Goal: Task Accomplishment & Management: Manage account settings

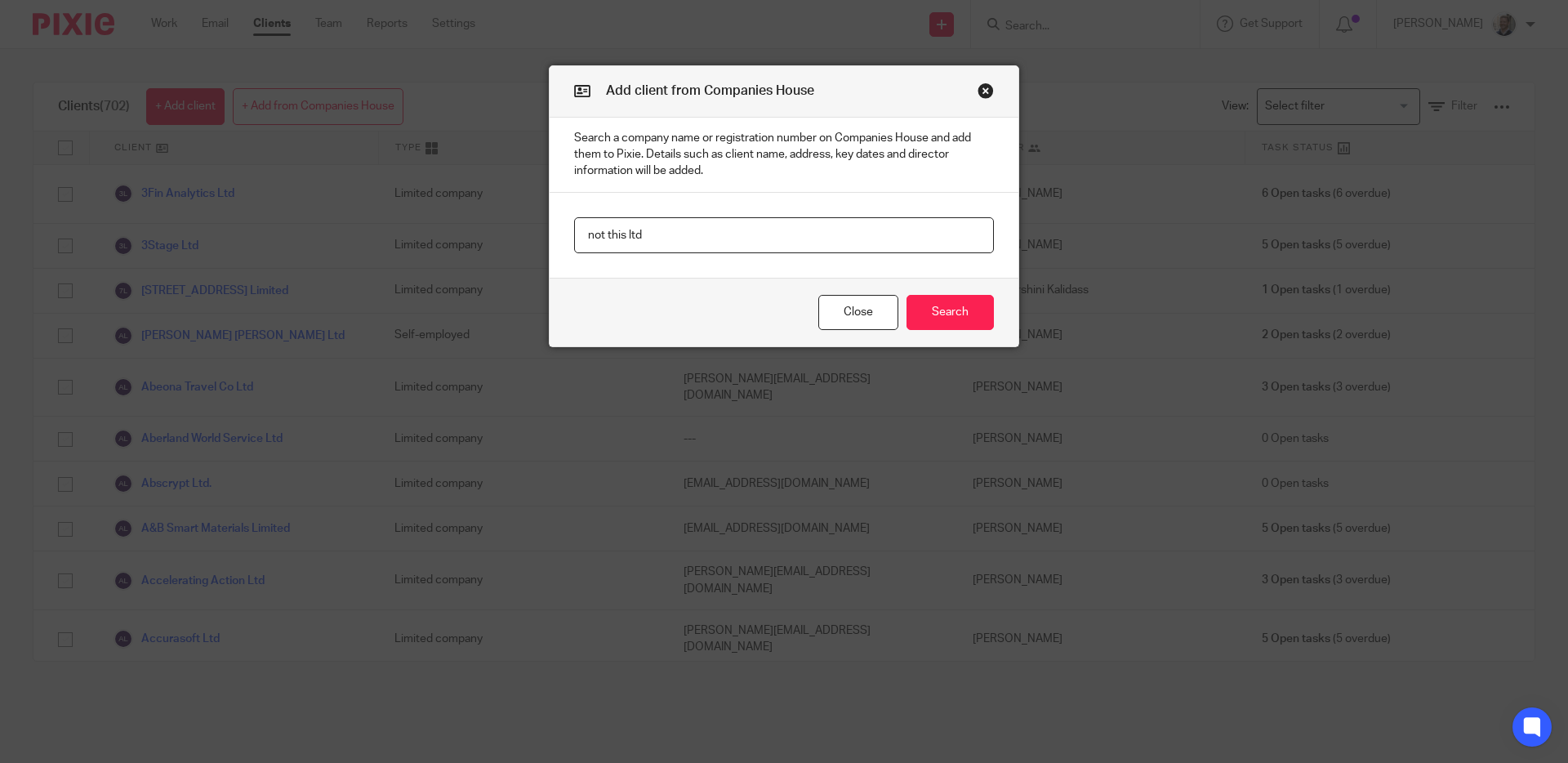
type input "not this ltd"
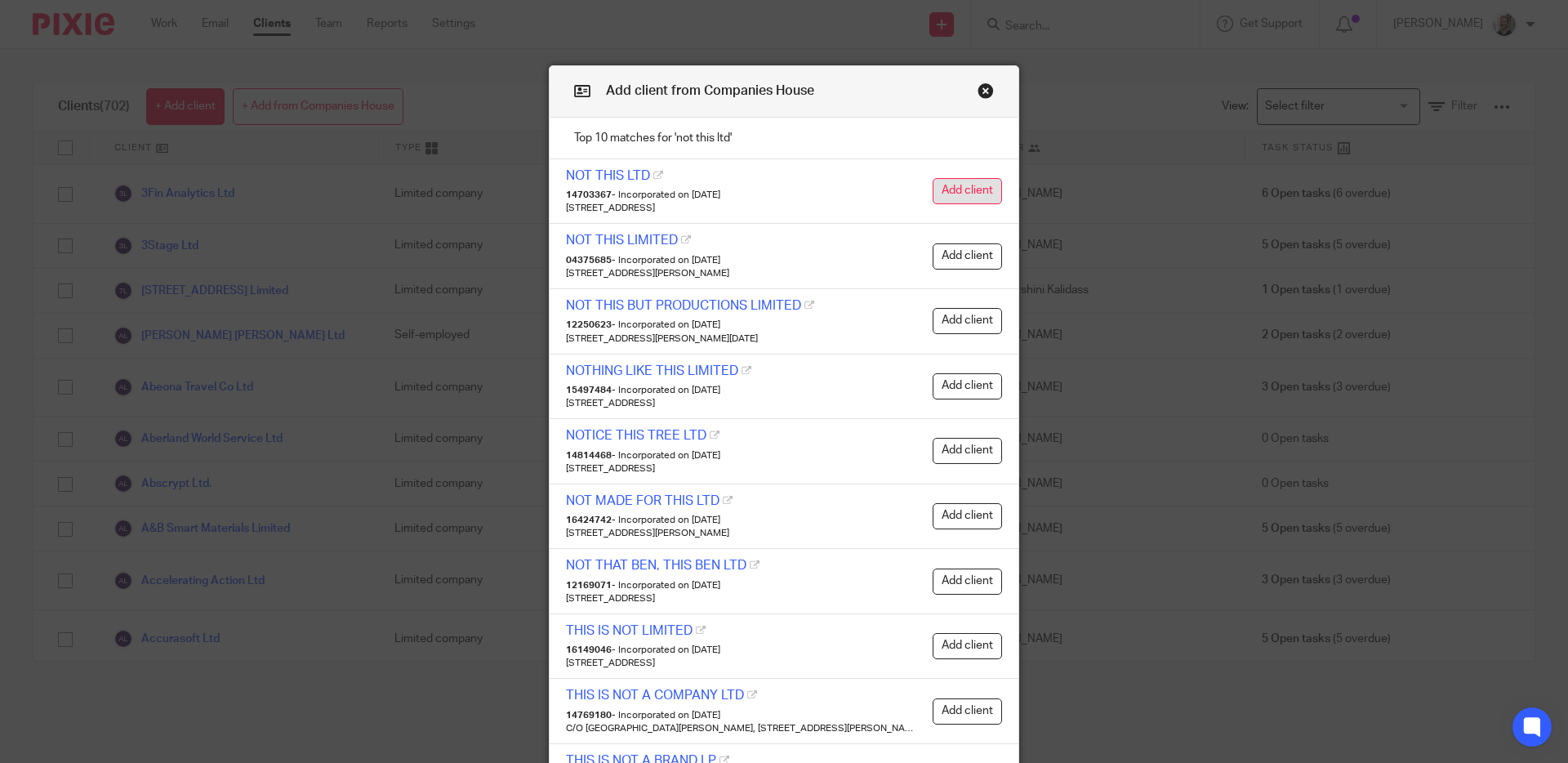
click at [971, 191] on button "Add client" at bounding box center [967, 191] width 69 height 26
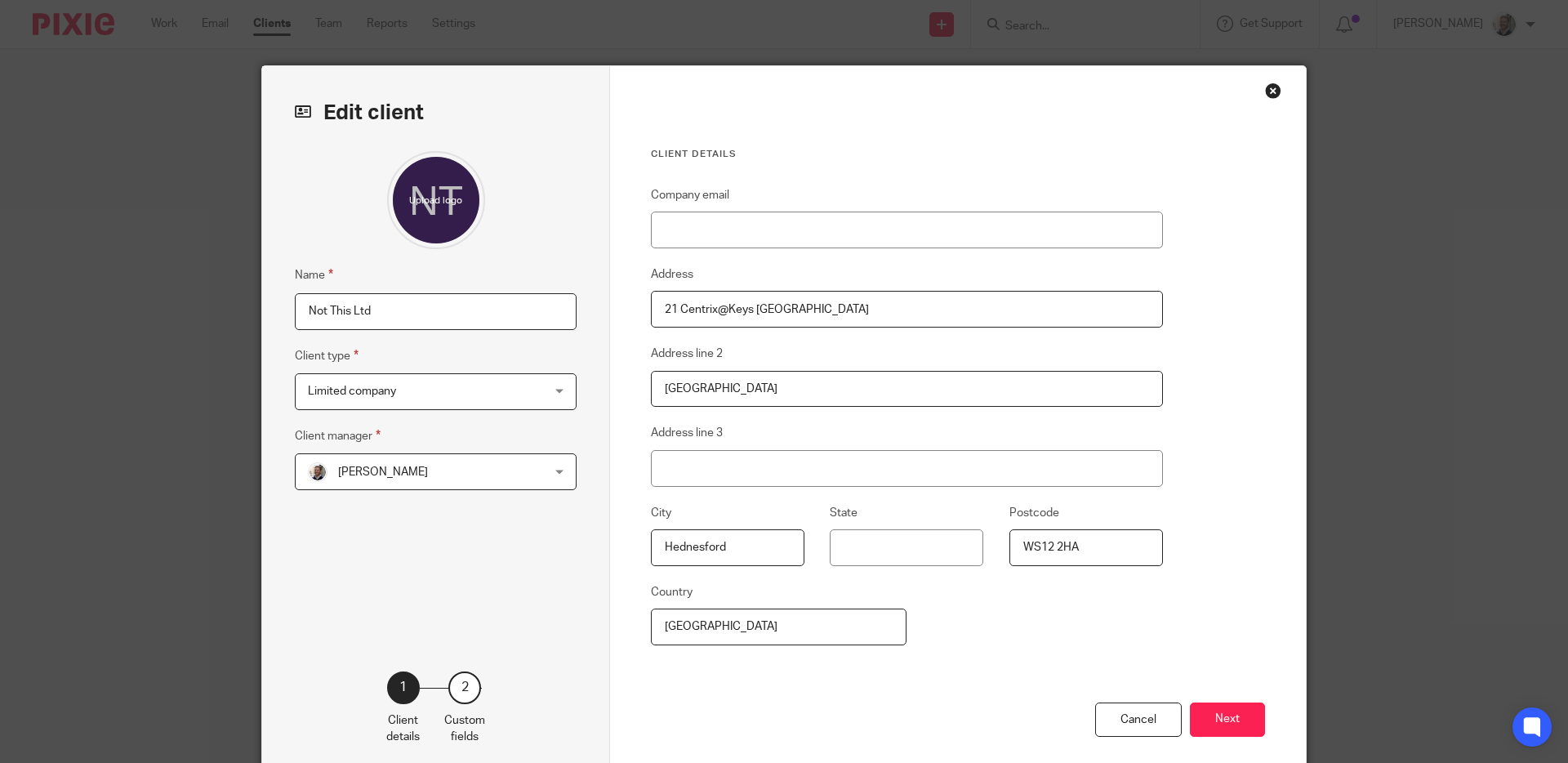
click at [472, 459] on span "[PERSON_NAME]" at bounding box center [415, 471] width 214 height 34
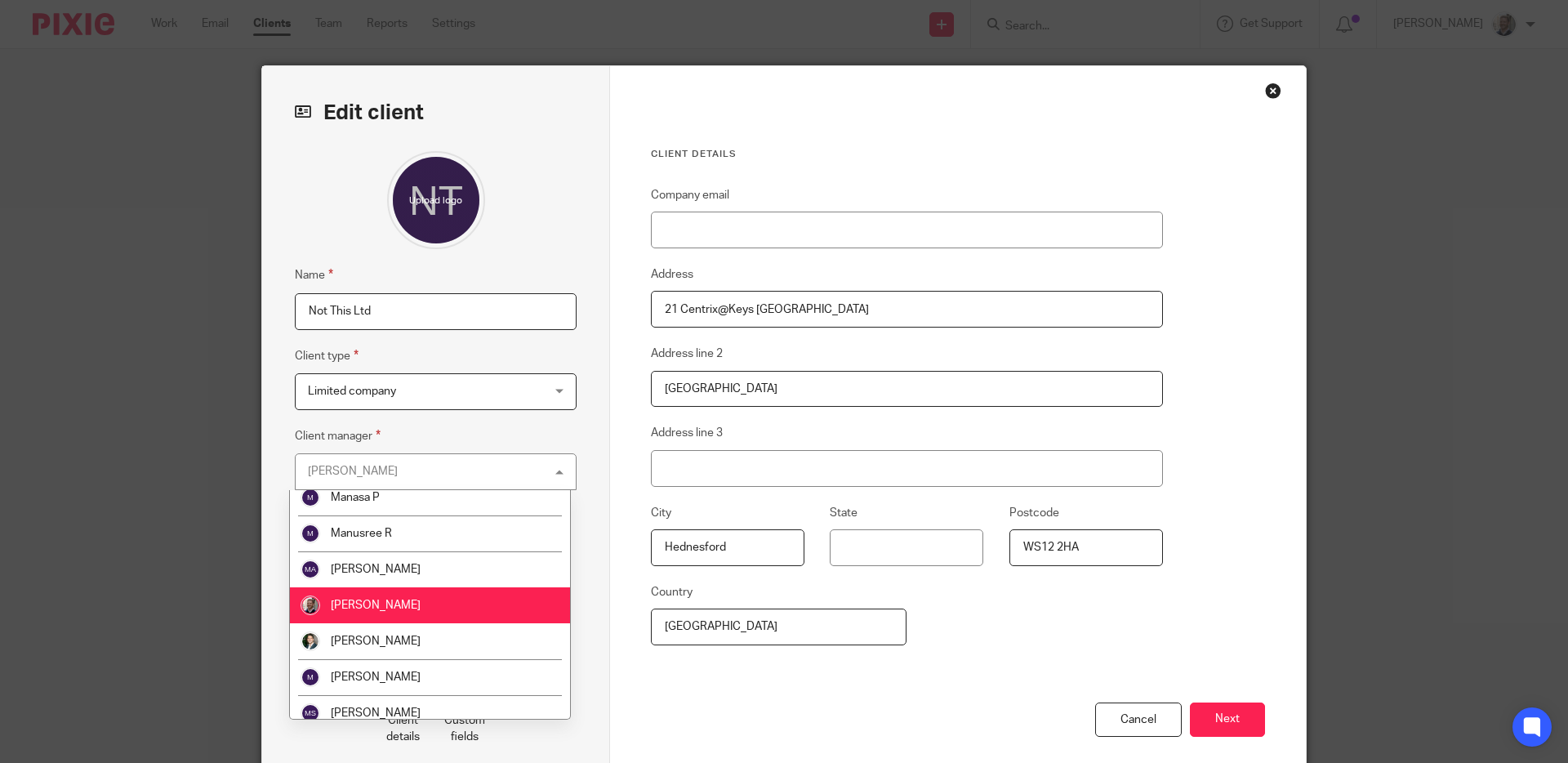
scroll to position [1666, 0]
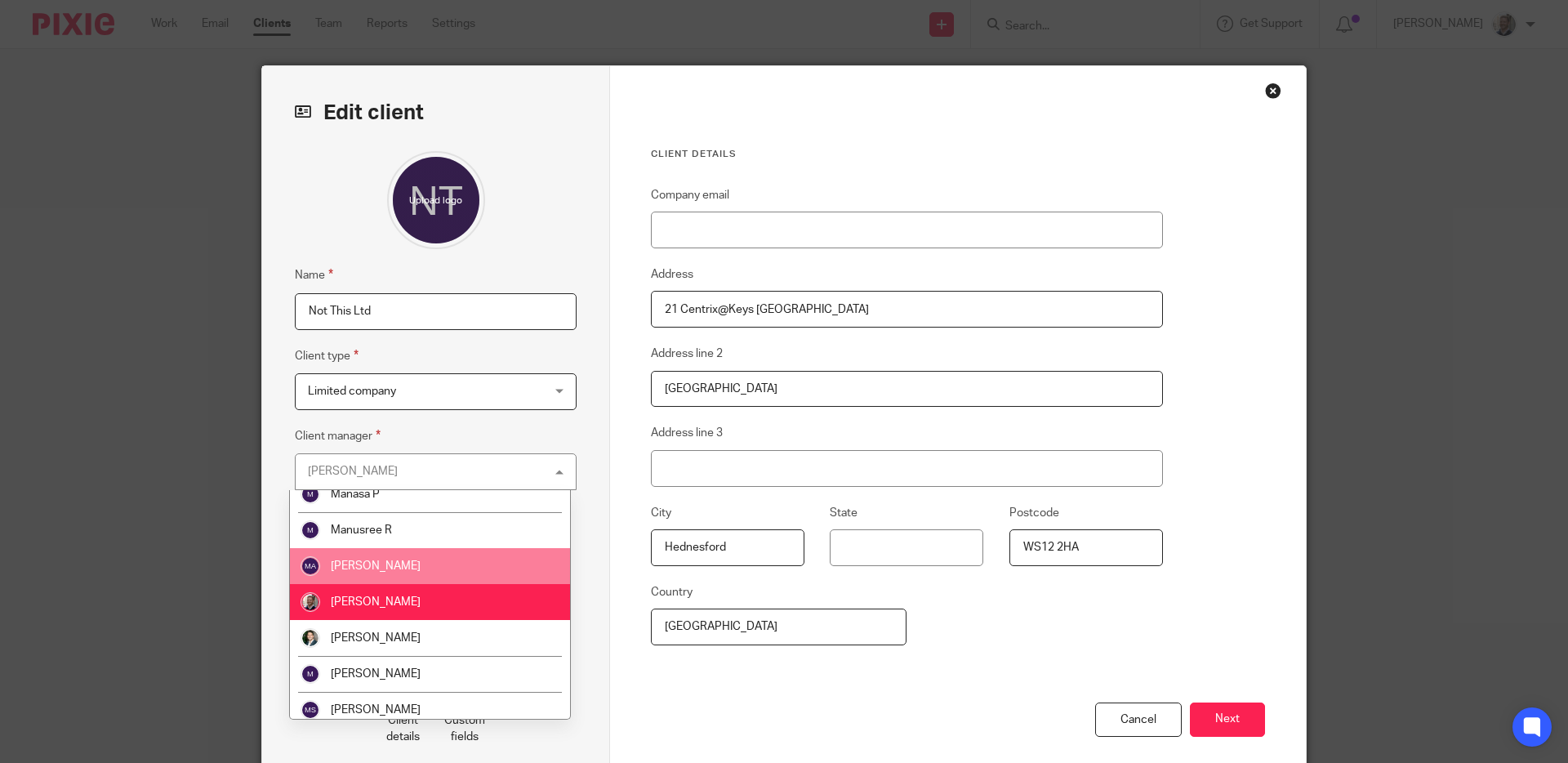
click at [487, 569] on li "[PERSON_NAME]" at bounding box center [430, 566] width 280 height 36
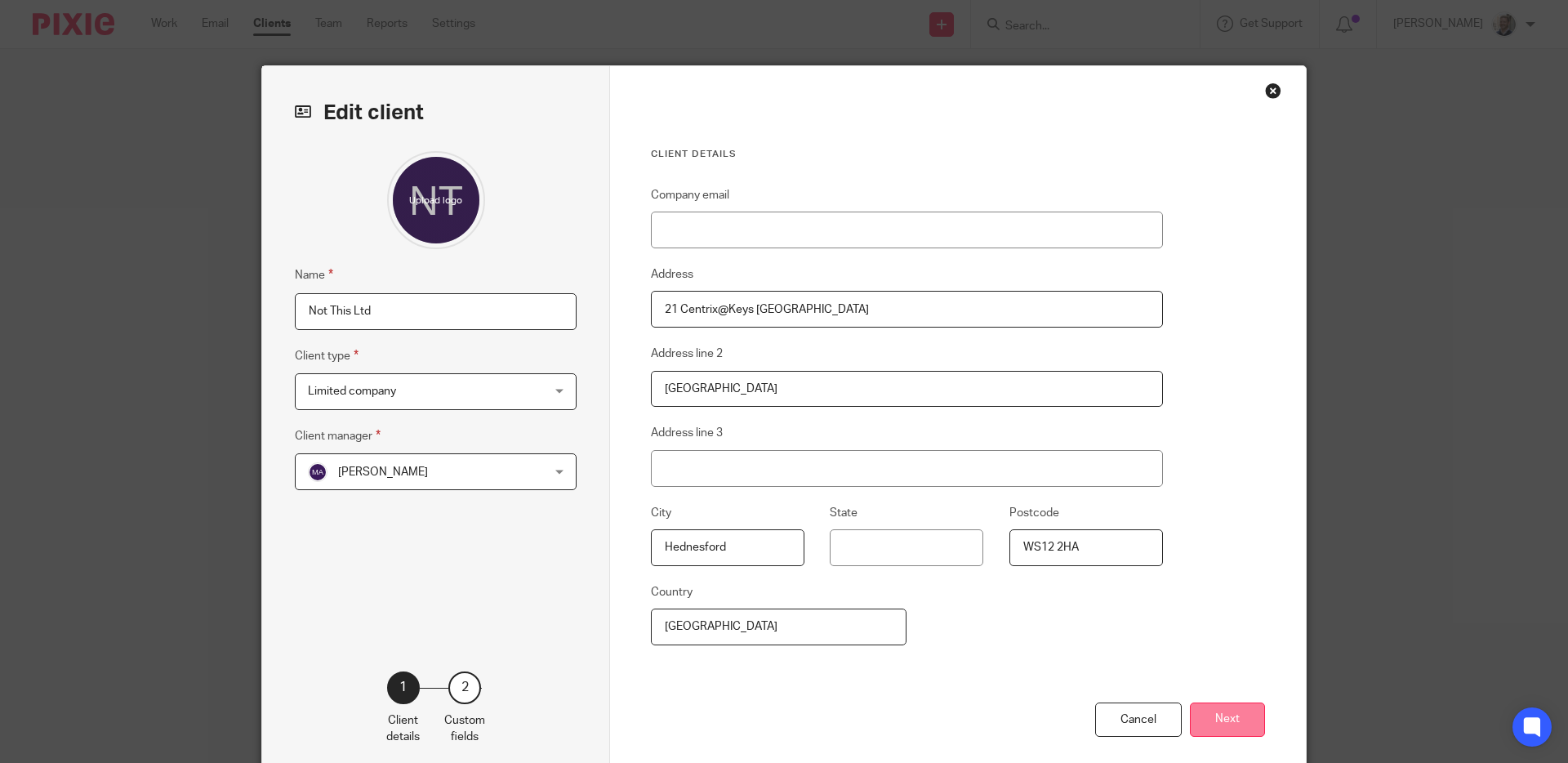
click at [1225, 722] on button "Next" at bounding box center [1228, 720] width 76 height 35
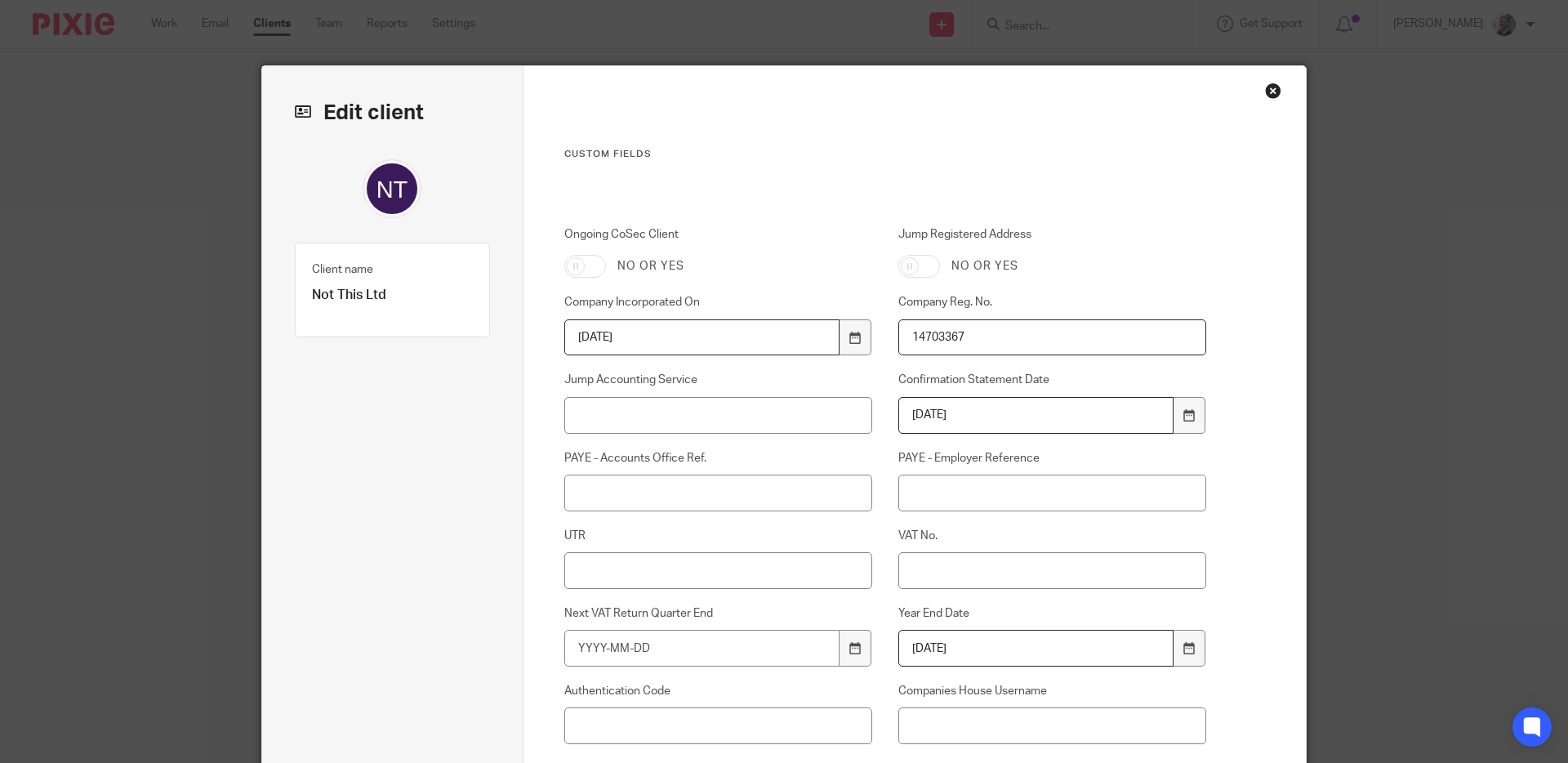
click at [634, 412] on input "Jump Accounting Service" at bounding box center [718, 416] width 309 height 37
type input "B"
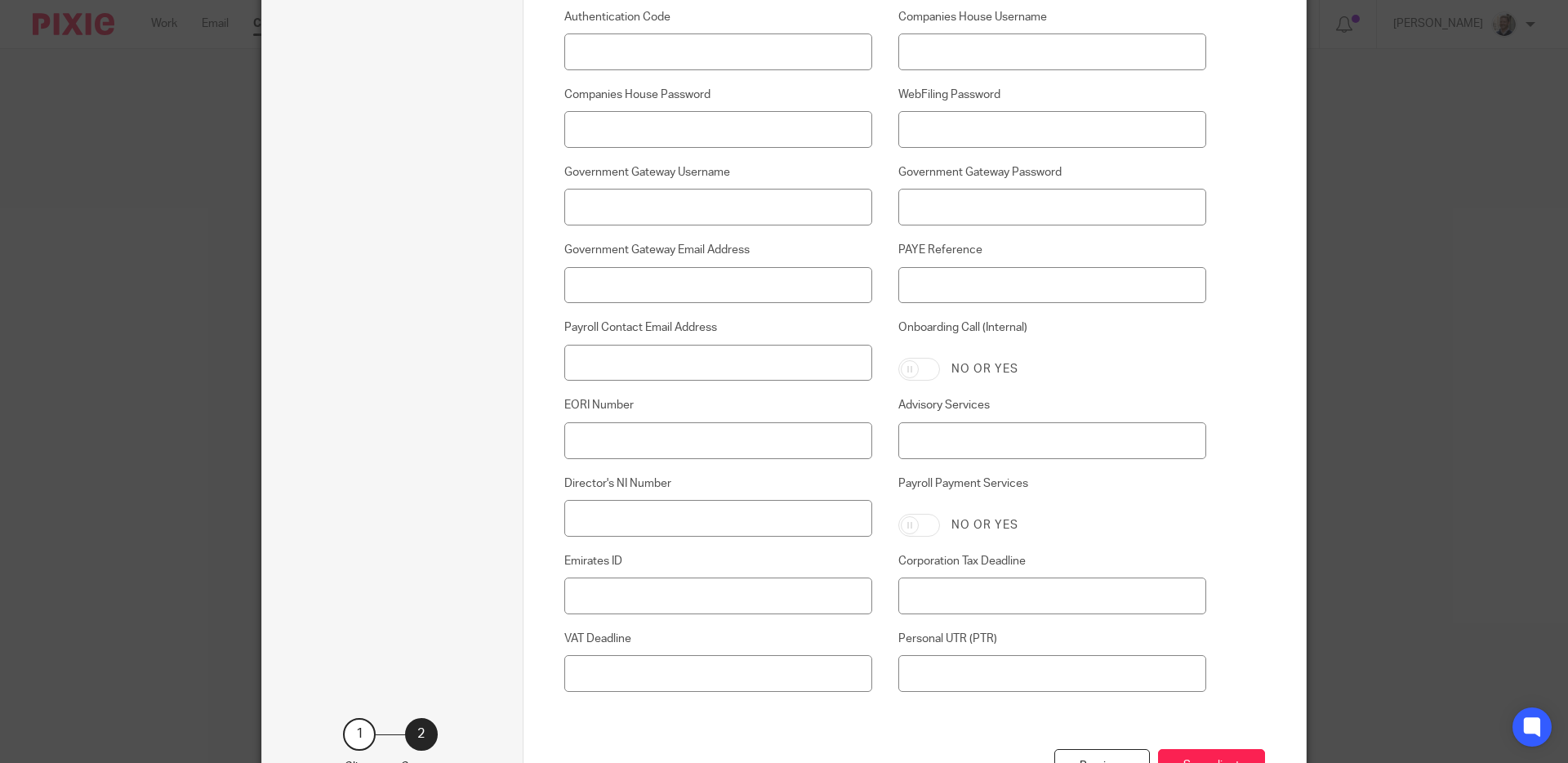
scroll to position [676, 0]
type input "Pro Lite"
drag, startPoint x: 652, startPoint y: 366, endPoint x: 652, endPoint y: 316, distance: 50.0
click at [652, 366] on input "Payroll Contact Email Address" at bounding box center [718, 360] width 309 height 37
click at [652, 288] on input "Government Gateway Email Address" at bounding box center [718, 283] width 309 height 37
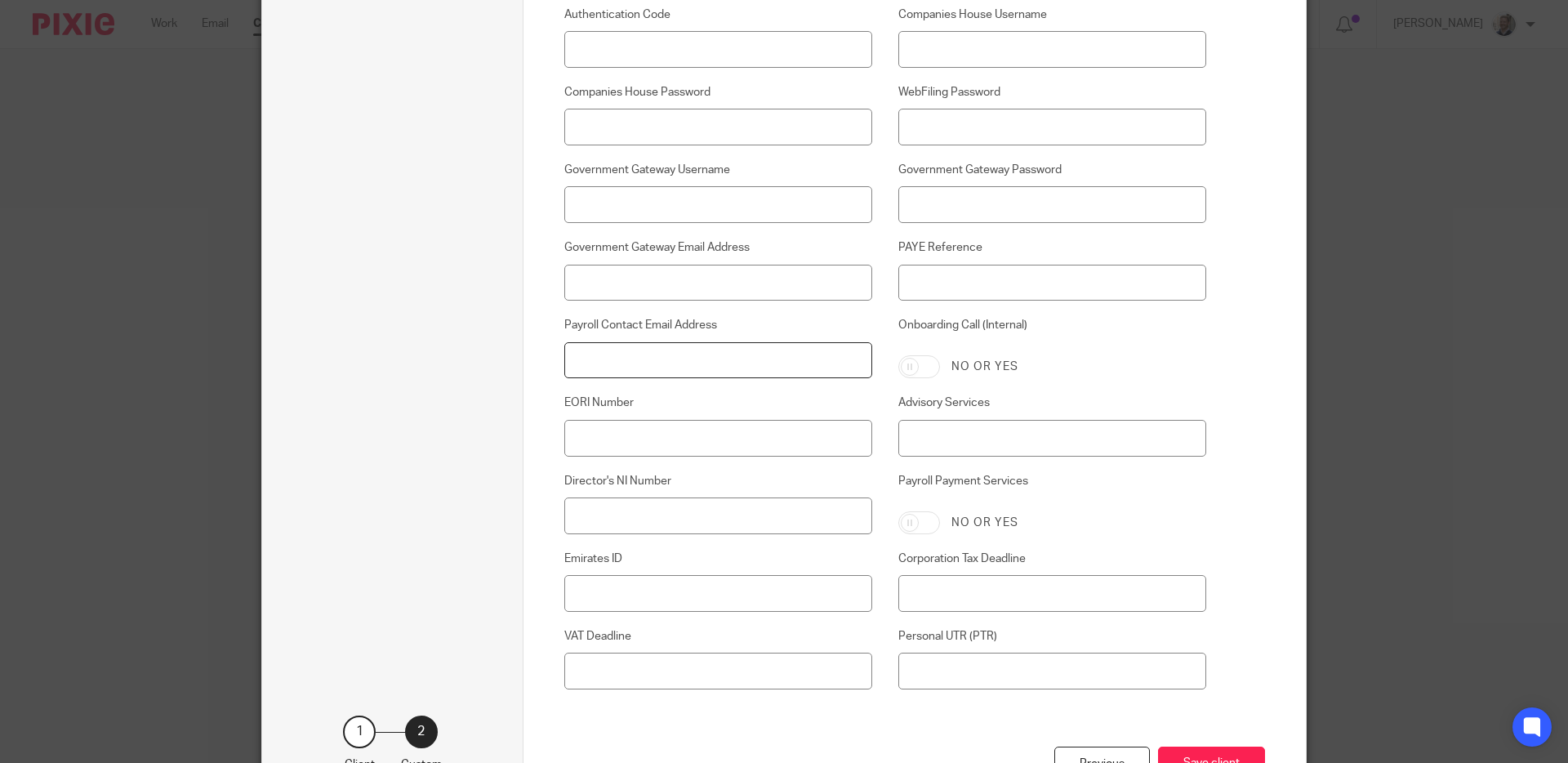
click at [609, 359] on input "Payroll Contact Email Address" at bounding box center [718, 360] width 309 height 37
paste input "jake@notthisltd.com"
type input "jake@notthisltd.com"
click at [1194, 753] on button "Save client" at bounding box center [1211, 764] width 107 height 35
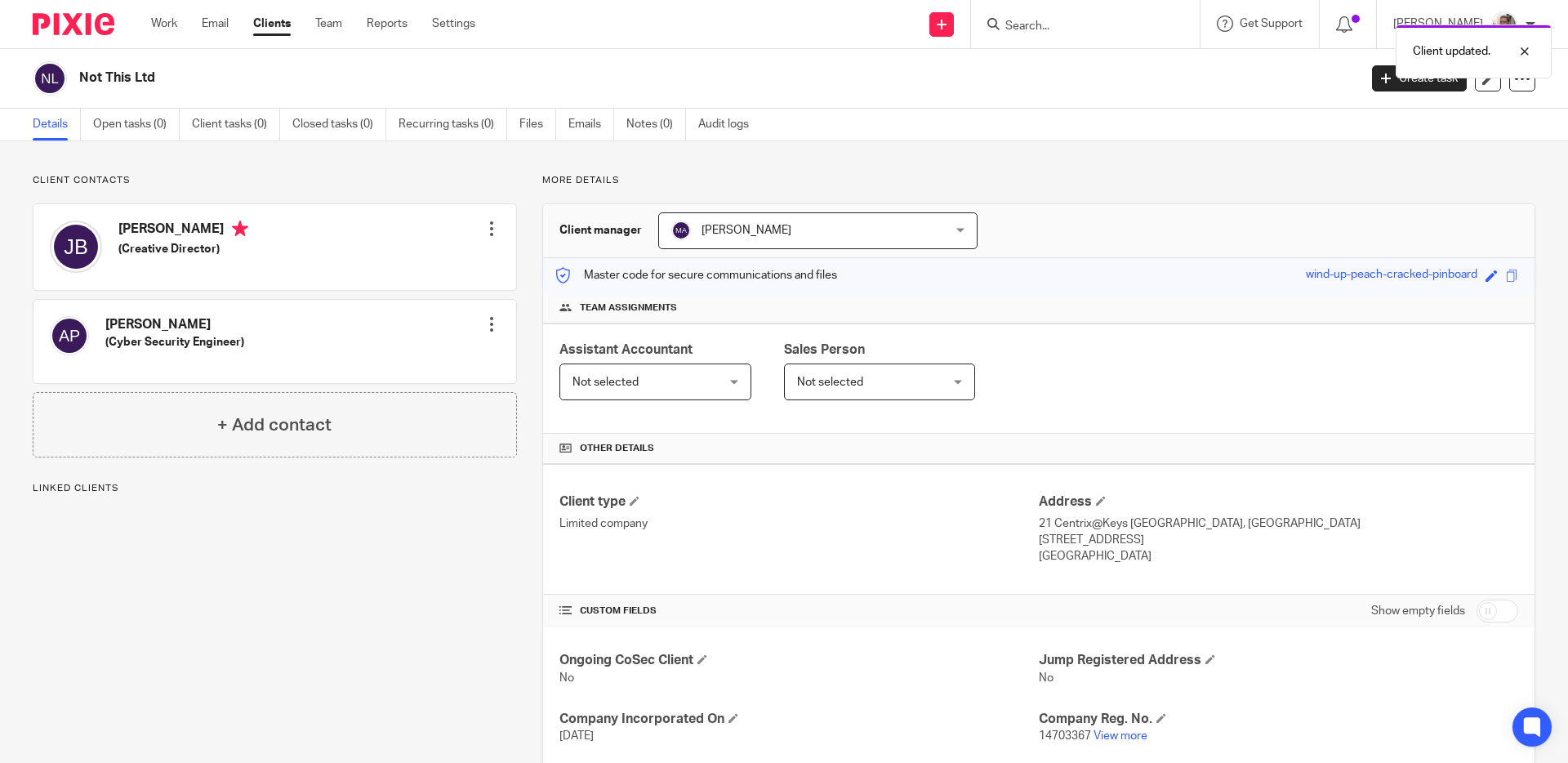
click at [487, 232] on div at bounding box center [492, 229] width 17 height 17
click at [402, 266] on link "Edit contact" at bounding box center [414, 265] width 156 height 24
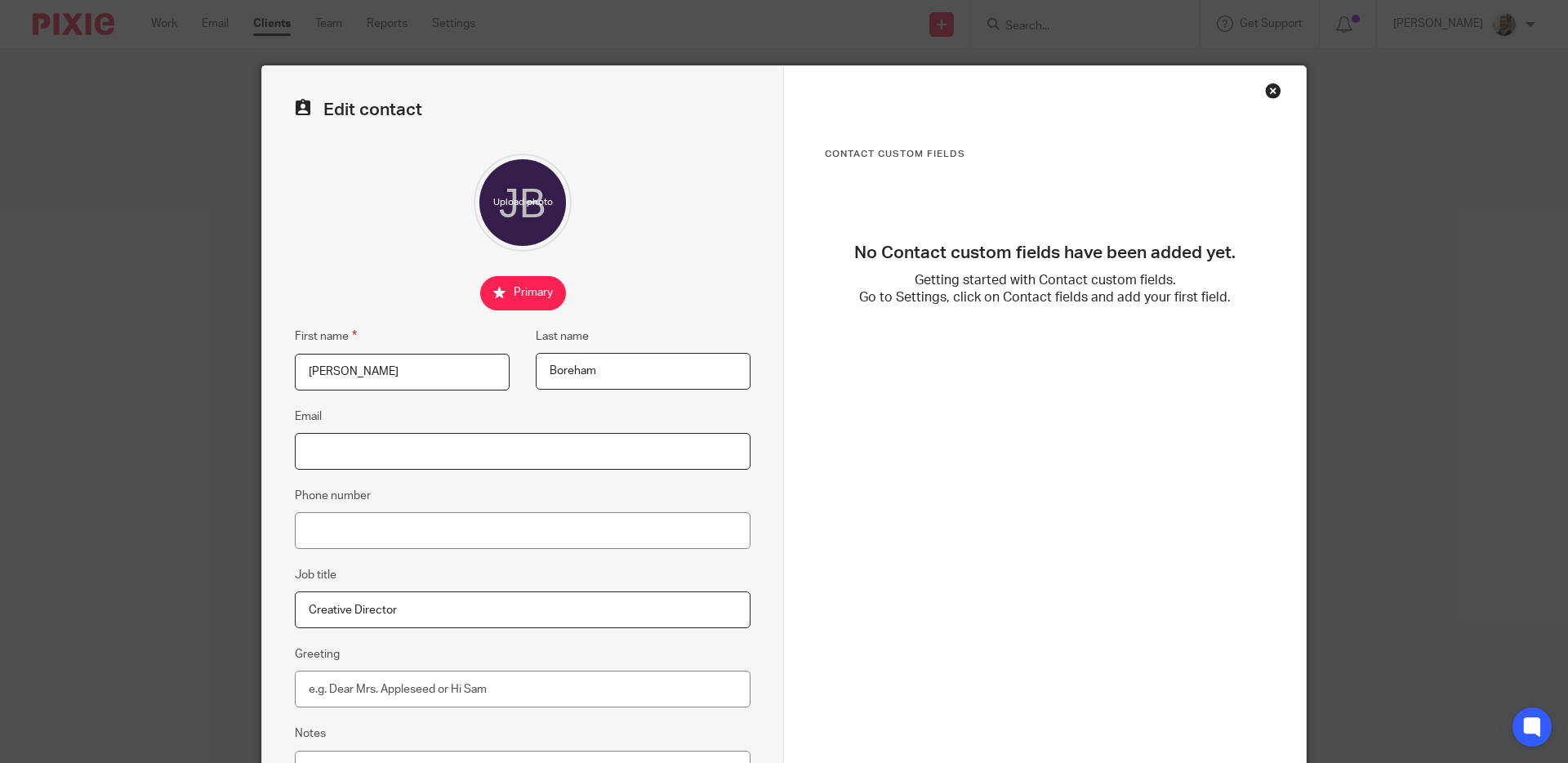
click at [399, 452] on input "Email" at bounding box center [523, 452] width 455 height 37
paste input "[PERSON_NAME][EMAIL_ADDRESS][DOMAIN_NAME]"
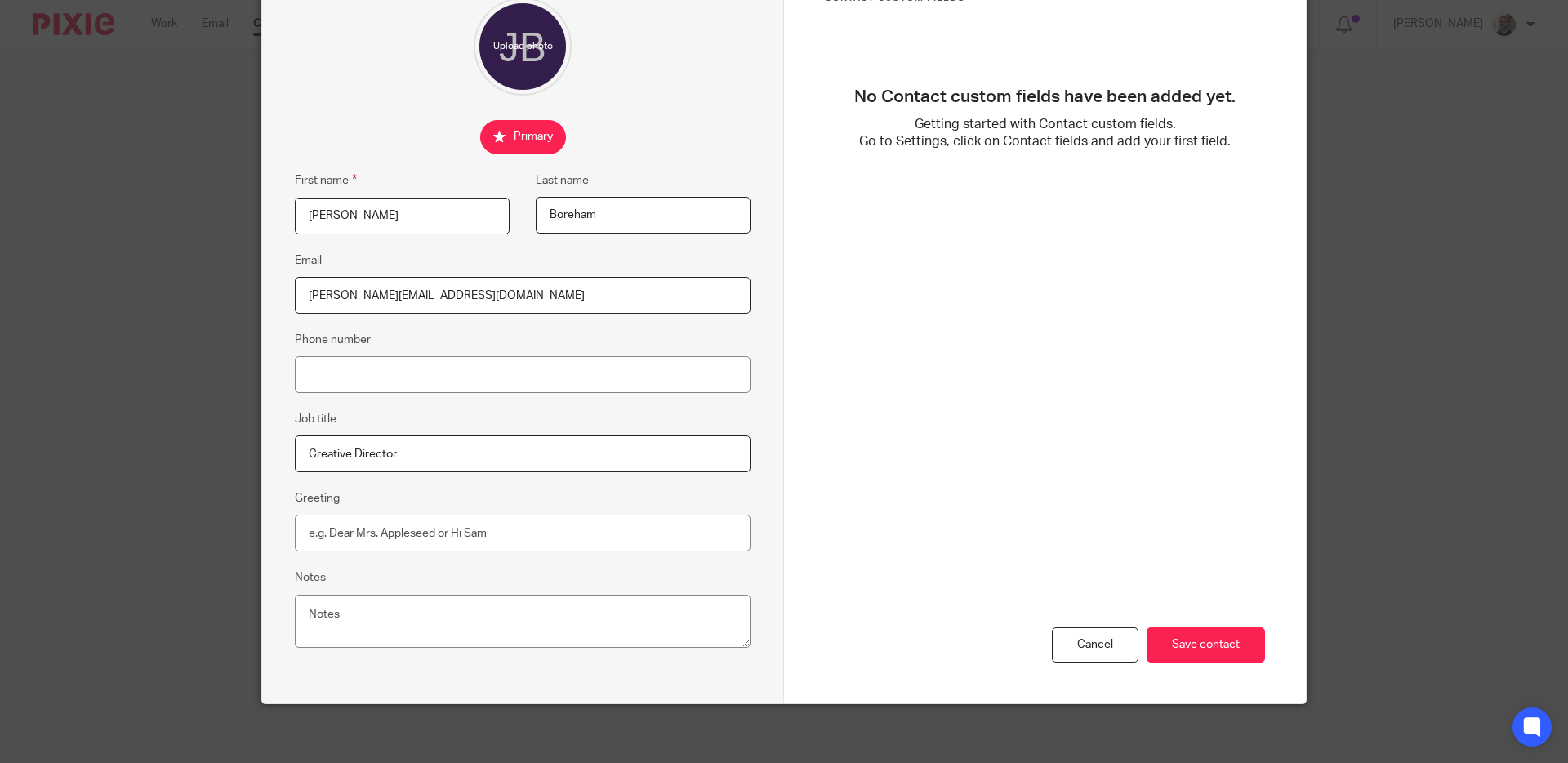
scroll to position [161, 0]
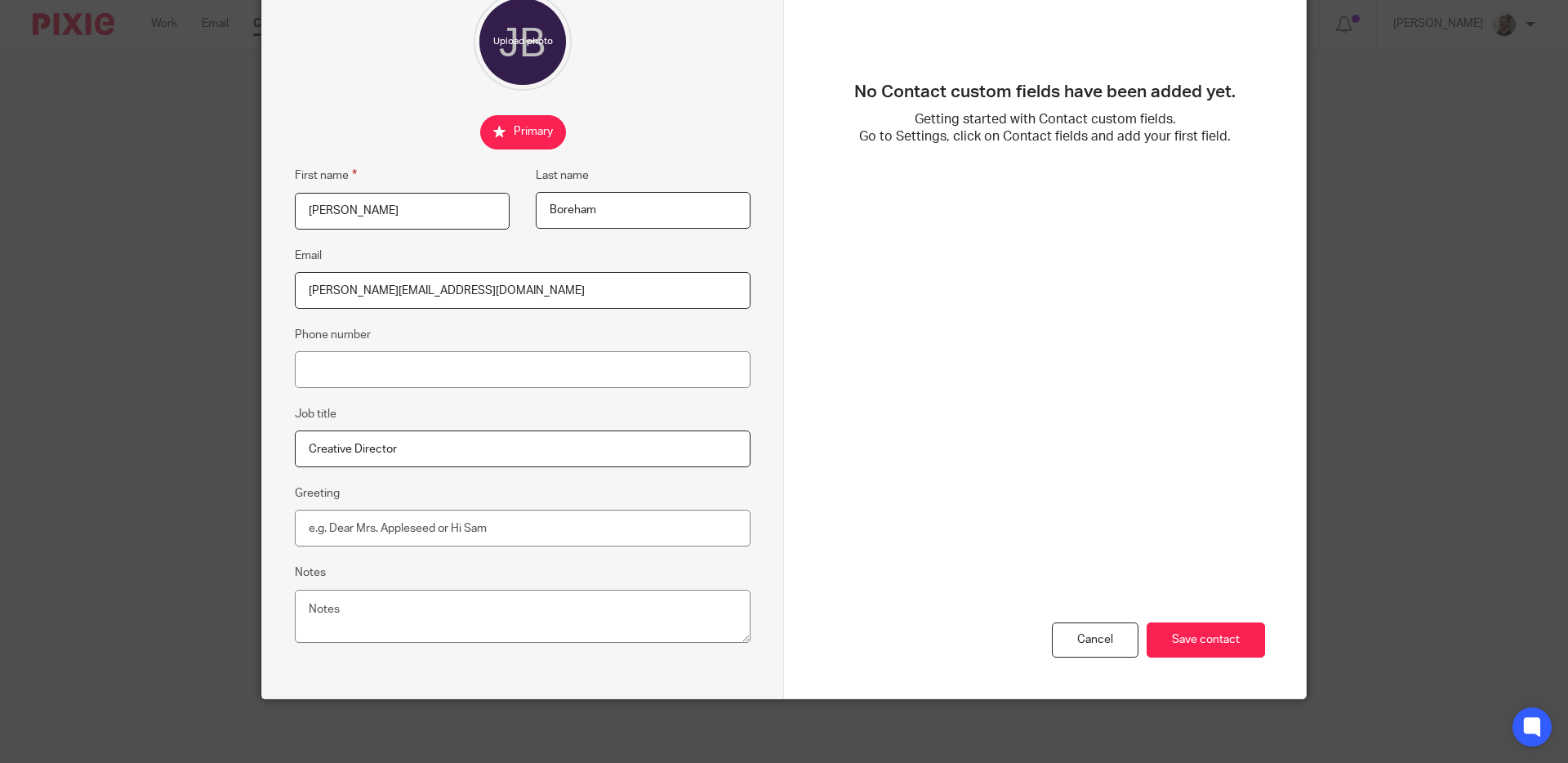
type input "[PERSON_NAME][EMAIL_ADDRESS][DOMAIN_NAME]"
click at [644, 368] on input "Phone number" at bounding box center [523, 370] width 455 height 37
type input "+447889079048"
click at [1225, 639] on input "Save contact" at bounding box center [1206, 640] width 118 height 35
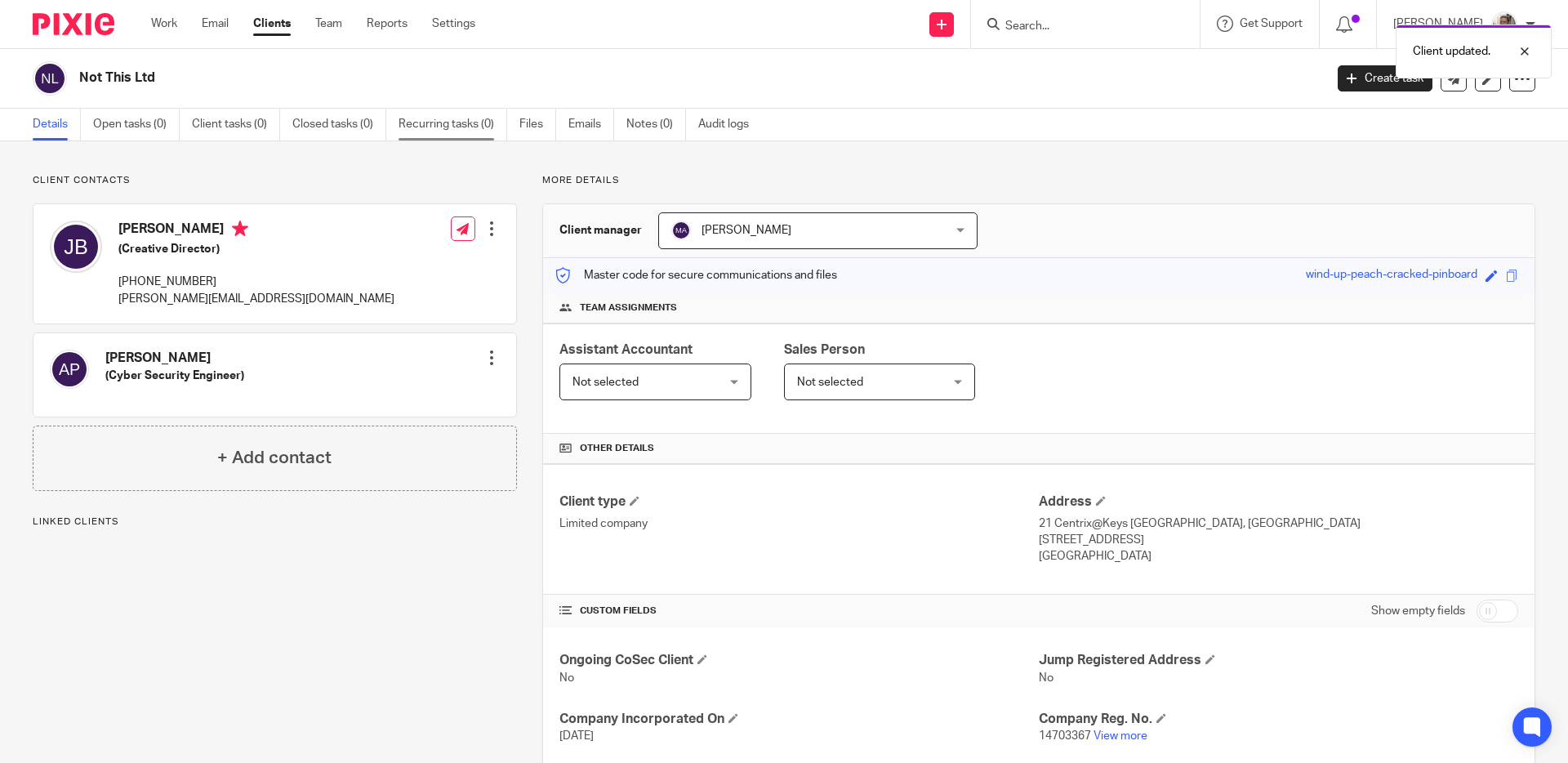
click at [447, 127] on link "Recurring tasks (0)" at bounding box center [453, 124] width 109 height 32
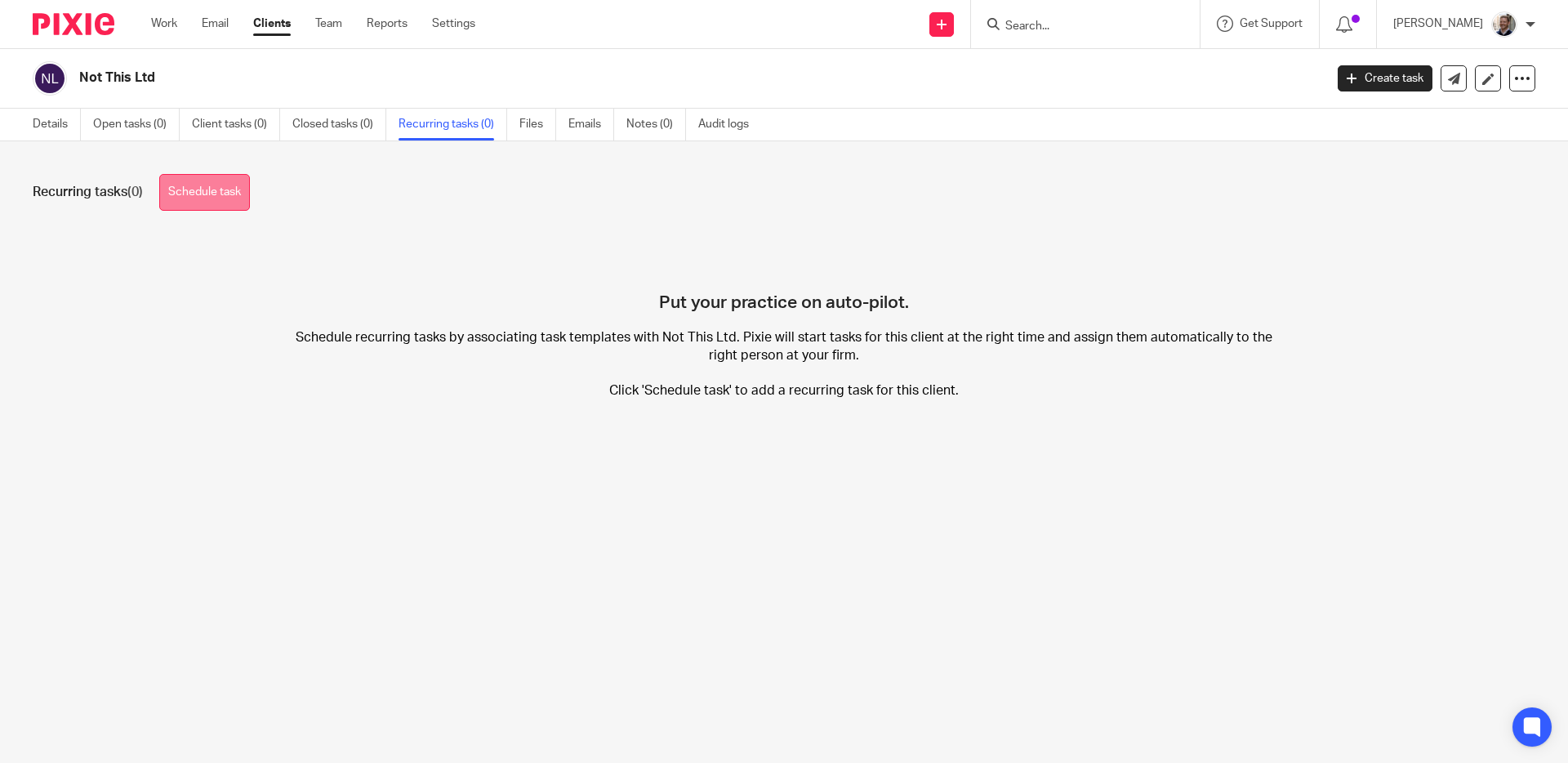
click at [217, 192] on link "Schedule task" at bounding box center [205, 193] width 90 height 37
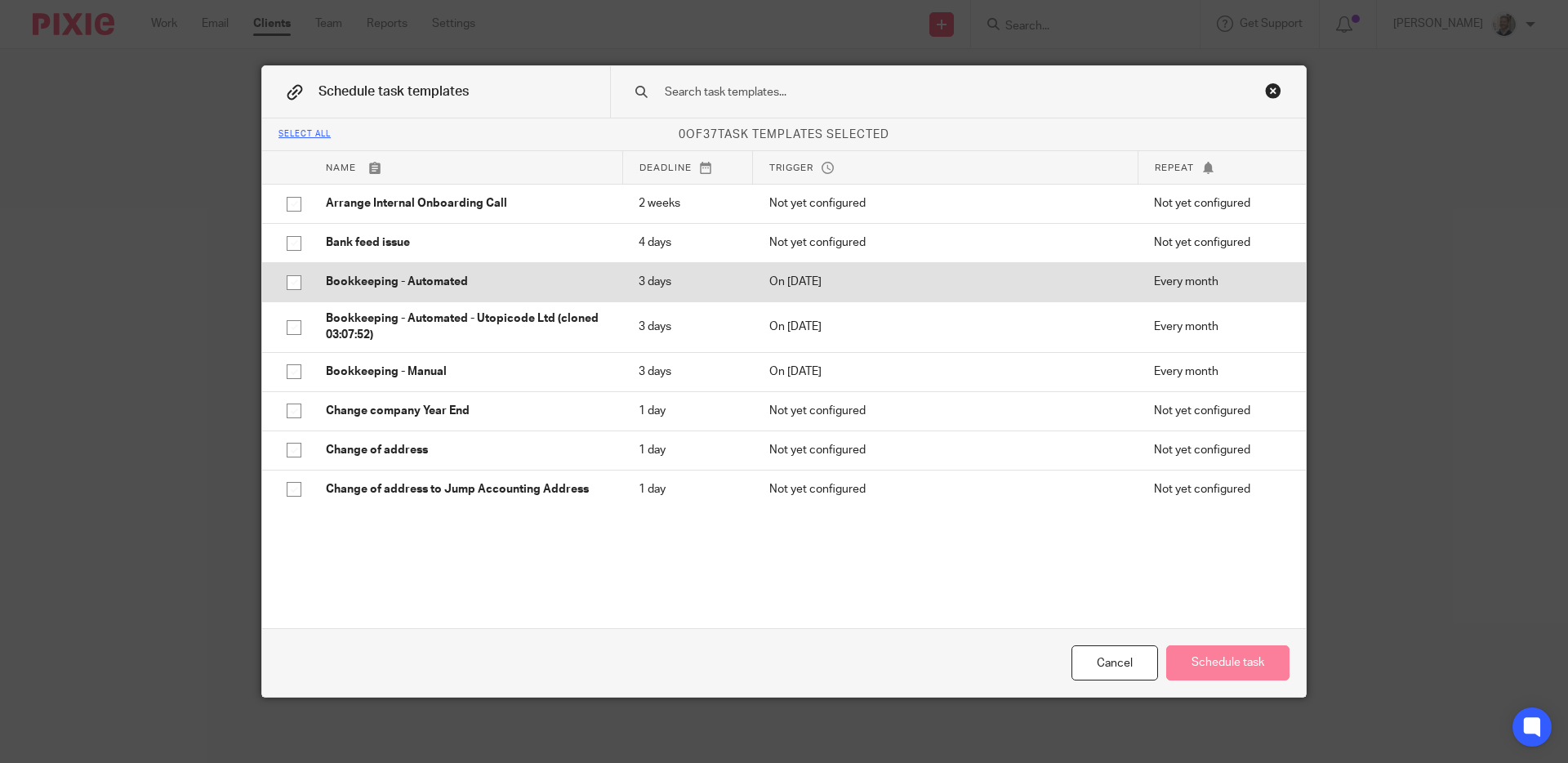
click at [407, 281] on p "Bookkeeping - Automated" at bounding box center [466, 282] width 280 height 17
checkbox input "true"
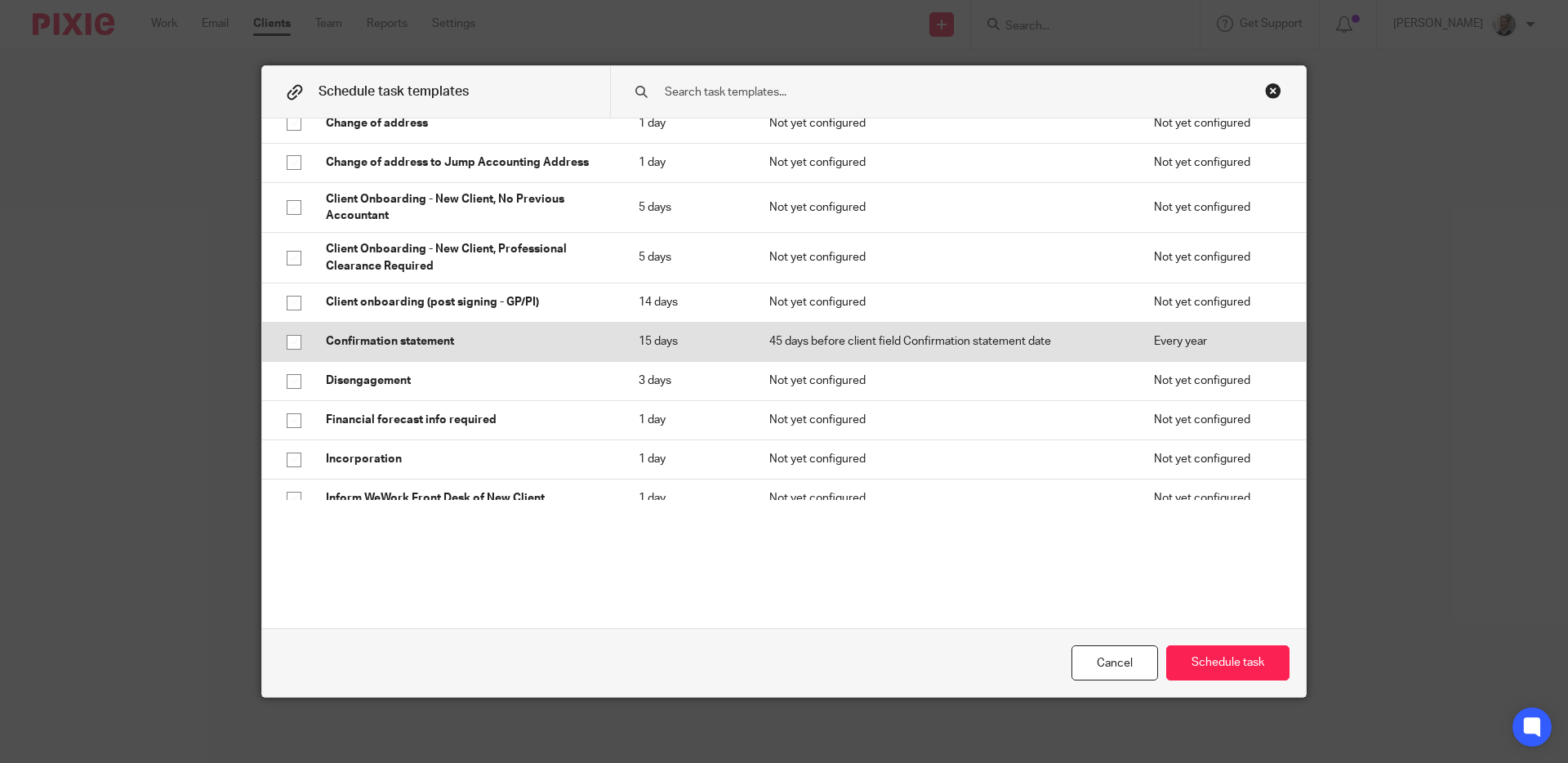
click at [431, 347] on p "Confirmation statement" at bounding box center [466, 341] width 280 height 17
checkbox input "true"
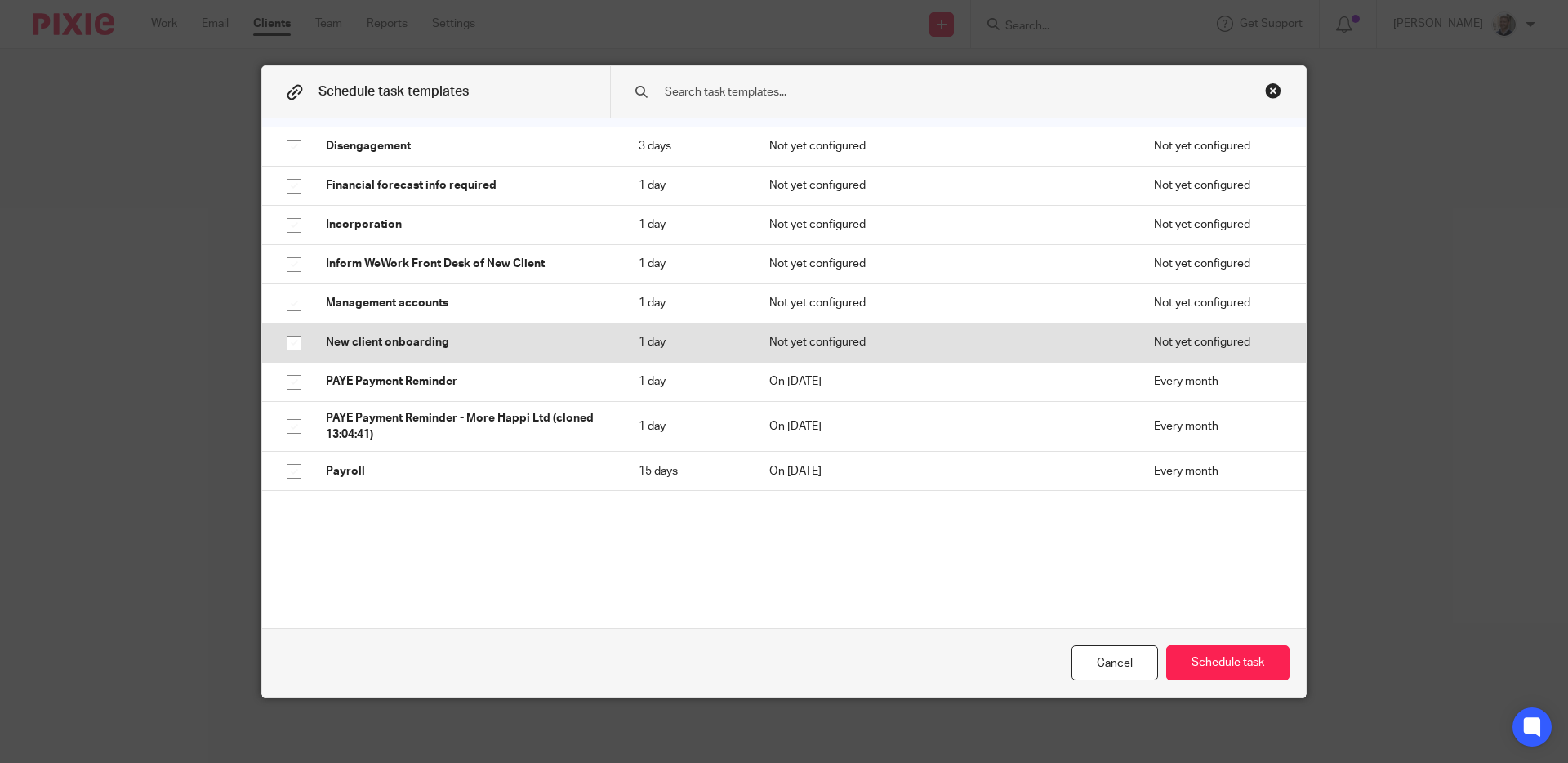
scroll to position [562, 0]
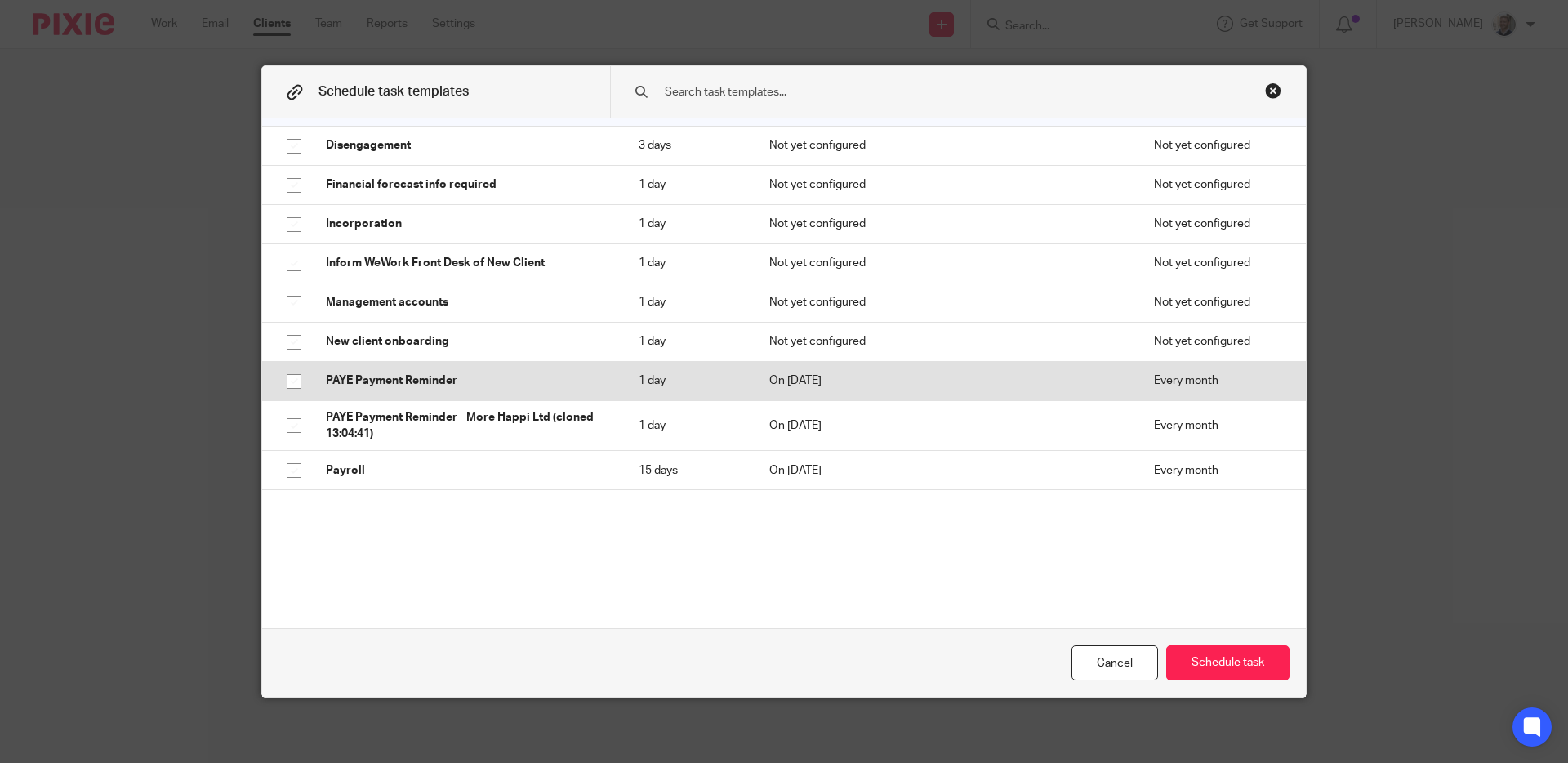
click at [448, 380] on p "PAYE Payment Reminder" at bounding box center [466, 381] width 280 height 17
checkbox input "true"
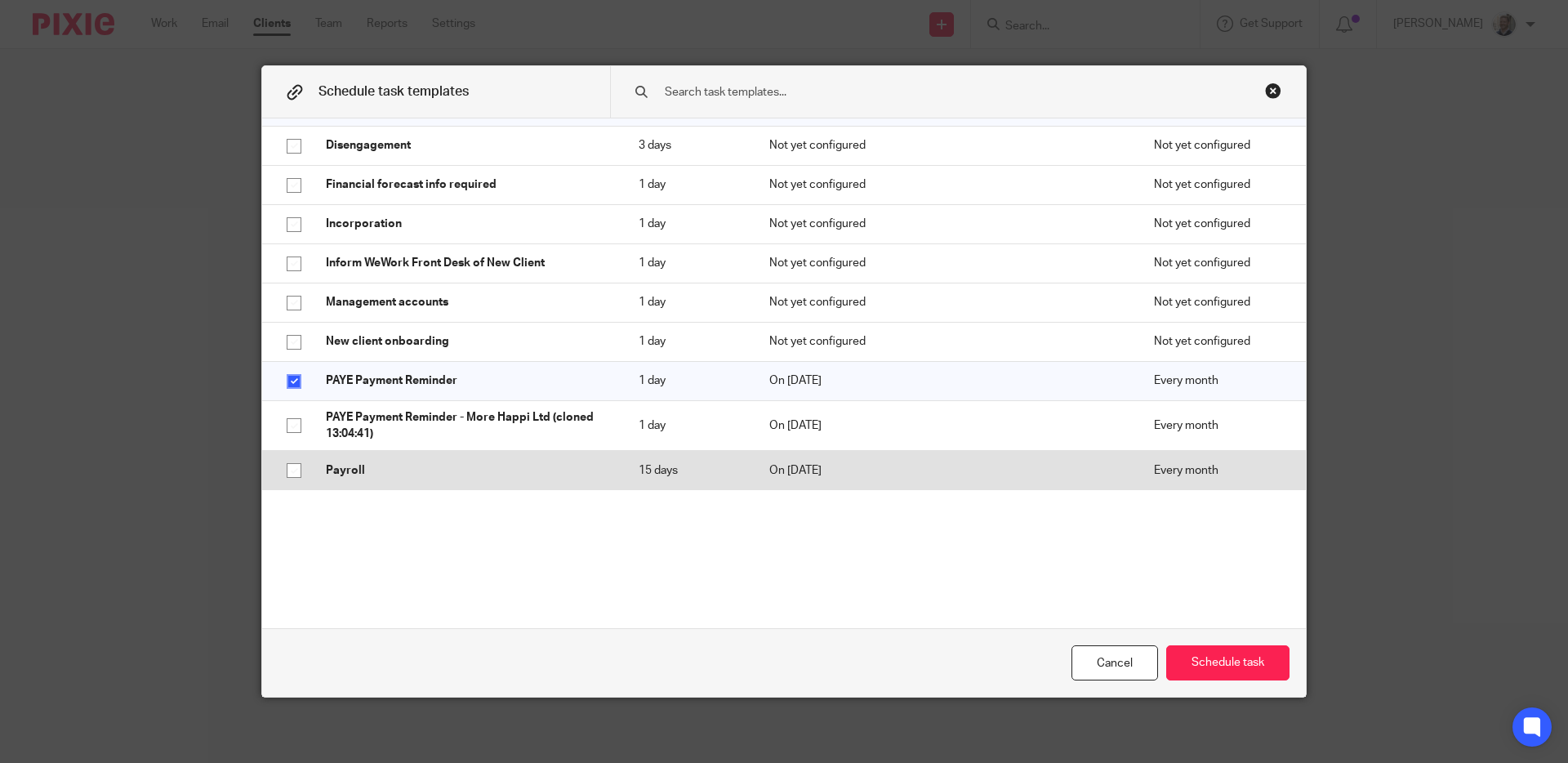
click at [429, 457] on td "Payroll" at bounding box center [466, 470] width 312 height 40
checkbox input "true"
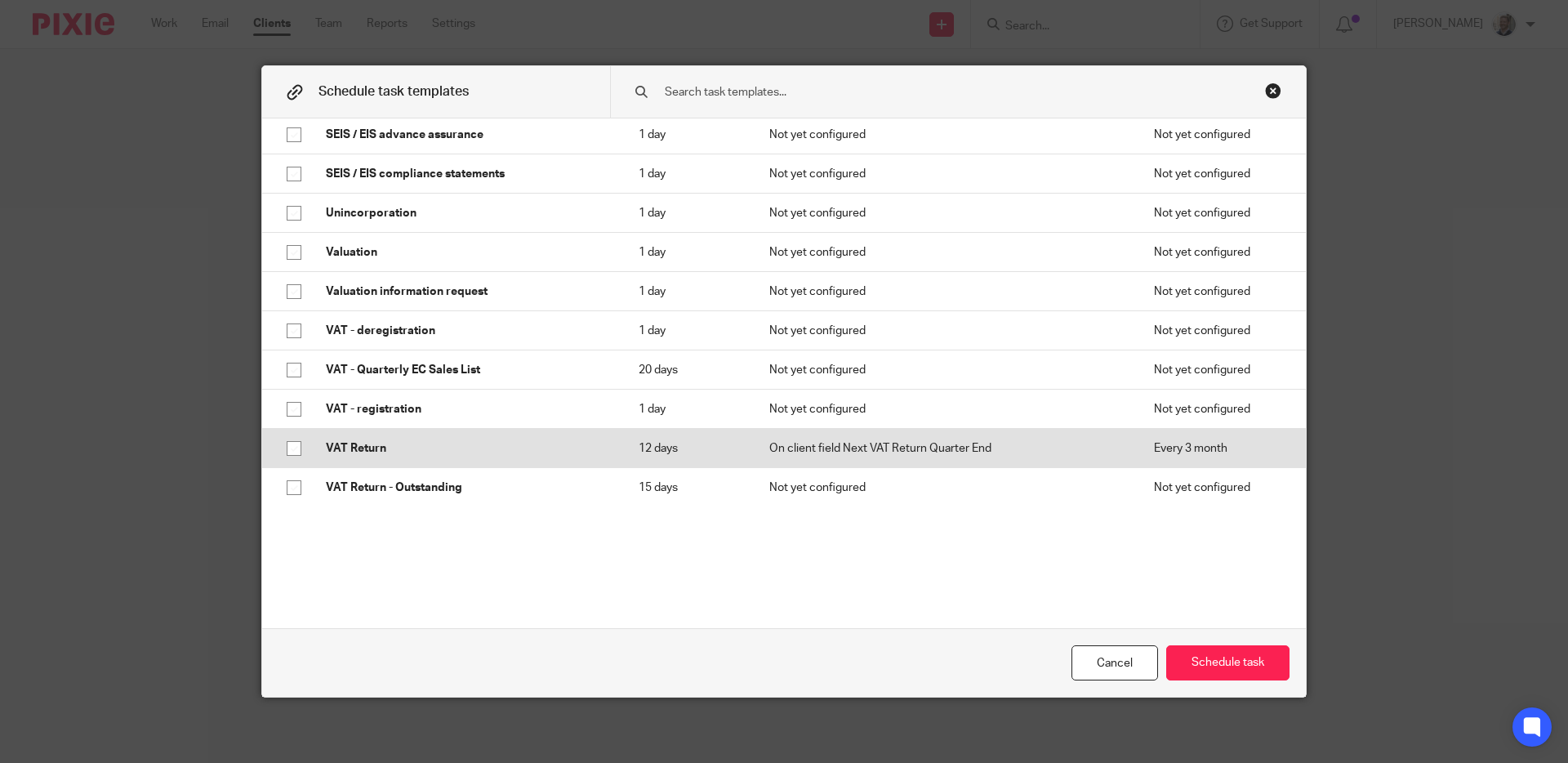
click at [452, 431] on td "VAT Return" at bounding box center [466, 448] width 312 height 40
checkbox input "true"
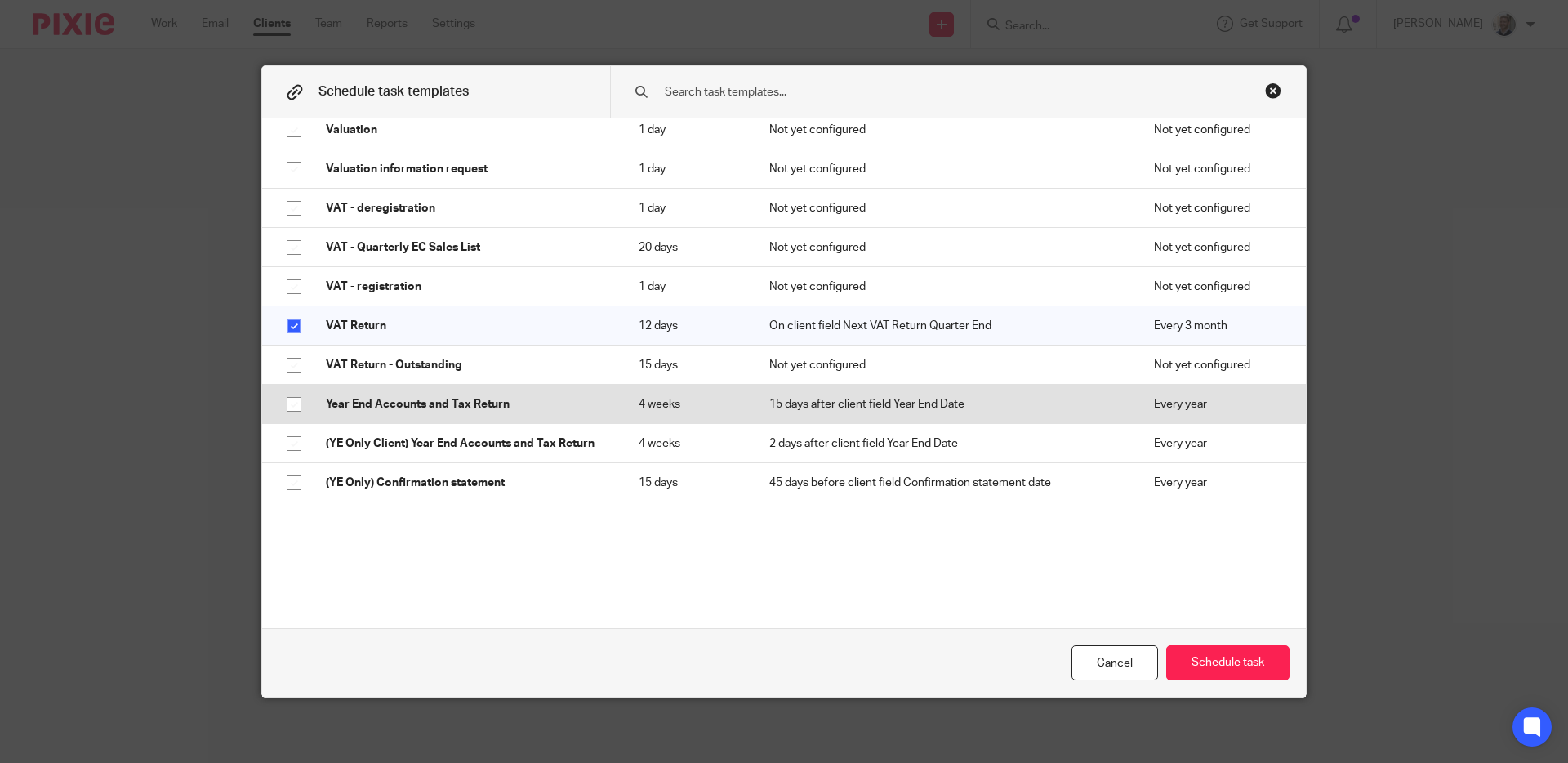
scroll to position [1179, 0]
click at [501, 405] on p "Year End Accounts and Tax Return" at bounding box center [466, 402] width 280 height 17
checkbox input "true"
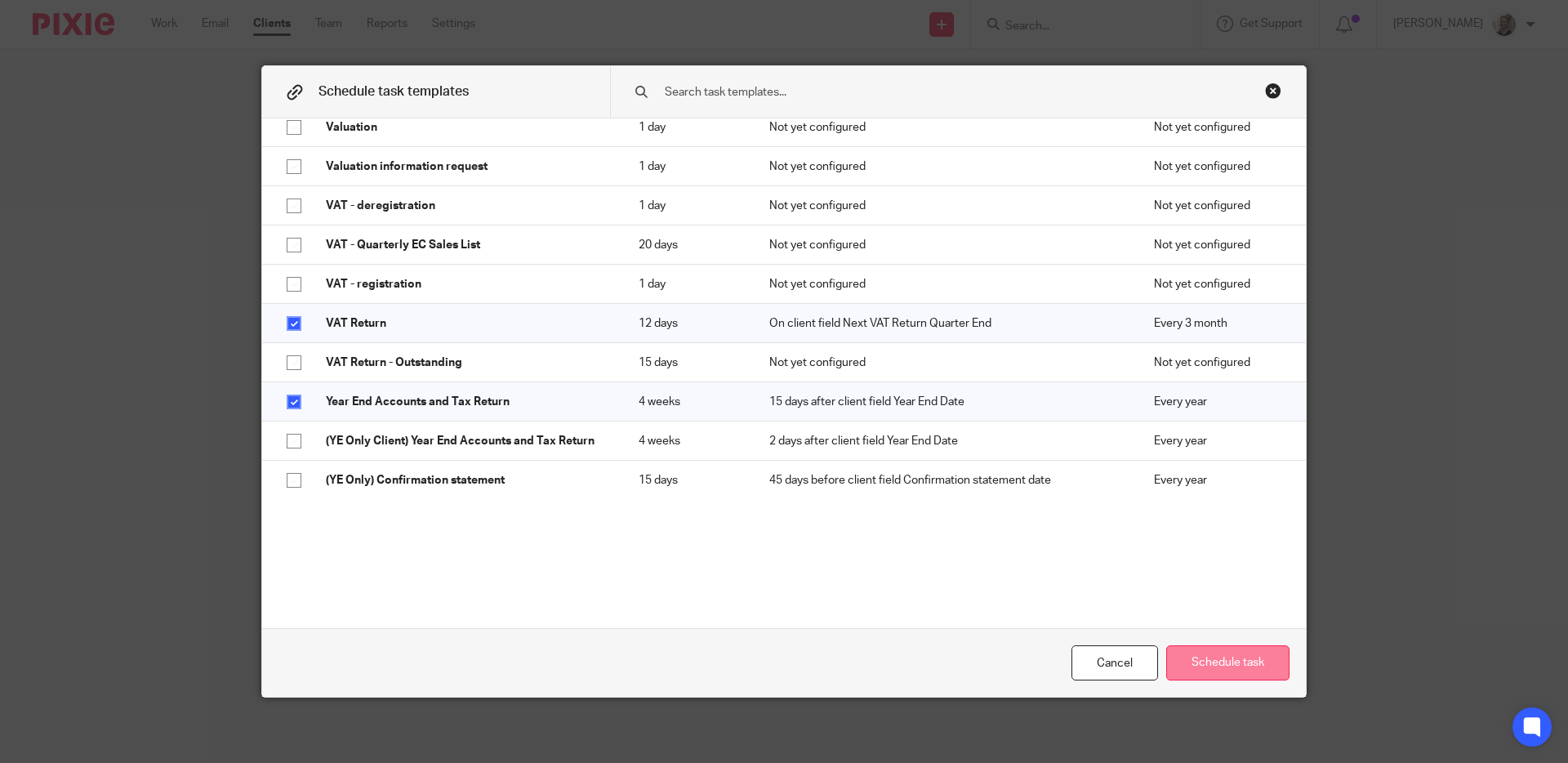
click at [1185, 667] on button "Schedule task" at bounding box center [1228, 663] width 124 height 35
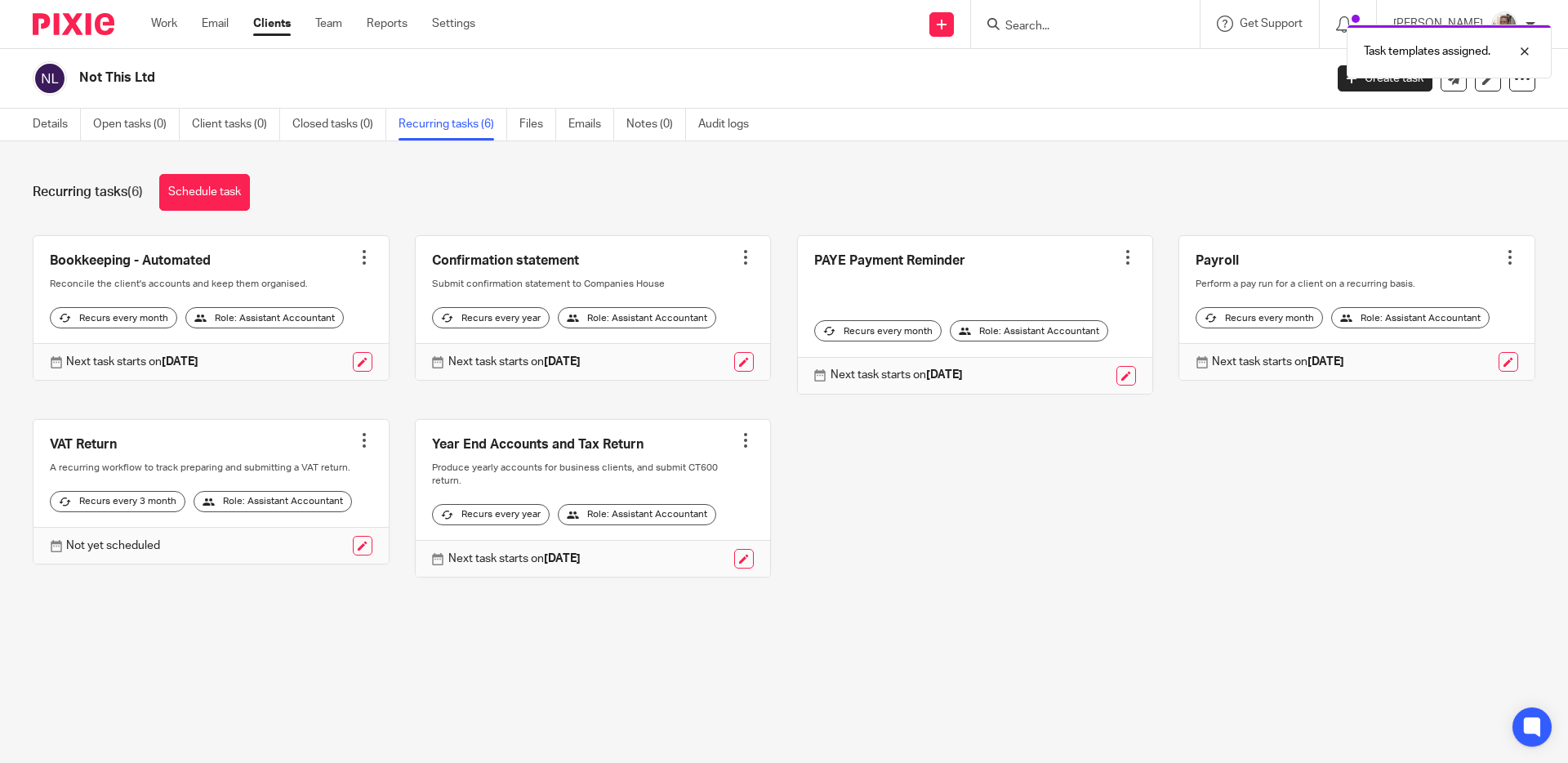
click at [442, 203] on div "Recurring tasks (6) Schedule task" at bounding box center [784, 193] width 1503 height 37
click at [431, 197] on div "Recurring tasks (6) Schedule task" at bounding box center [784, 193] width 1503 height 37
click at [432, 193] on div "Recurring tasks (6) Schedule task" at bounding box center [784, 193] width 1503 height 37
click at [507, 186] on div "Recurring tasks (6) Schedule task" at bounding box center [784, 193] width 1503 height 37
click at [653, 130] on link "Notes (0)" at bounding box center [656, 124] width 60 height 32
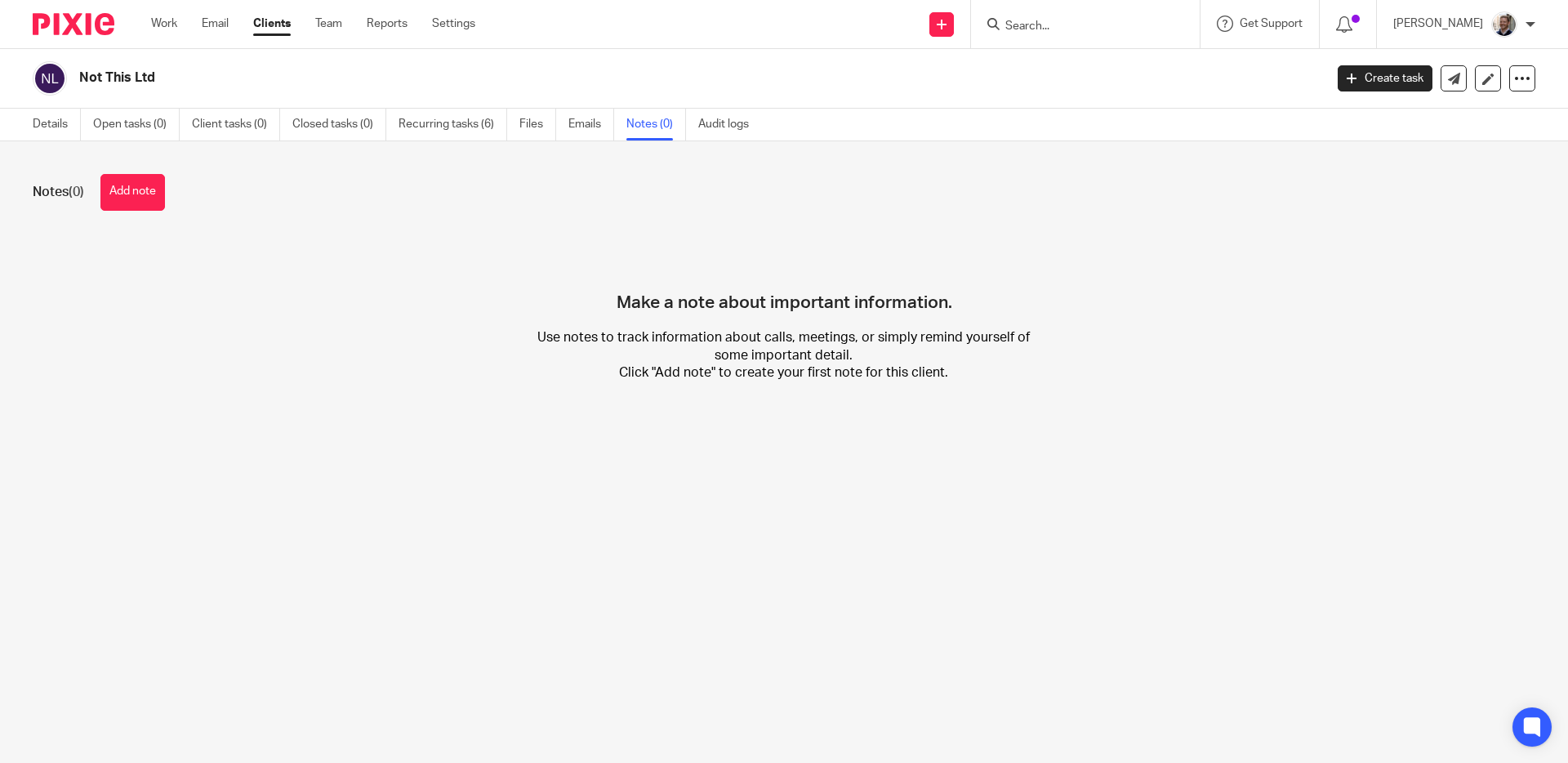
drag, startPoint x: 130, startPoint y: 185, endPoint x: 209, endPoint y: 197, distance: 79.9
click at [130, 185] on button "Add note" at bounding box center [133, 193] width 65 height 37
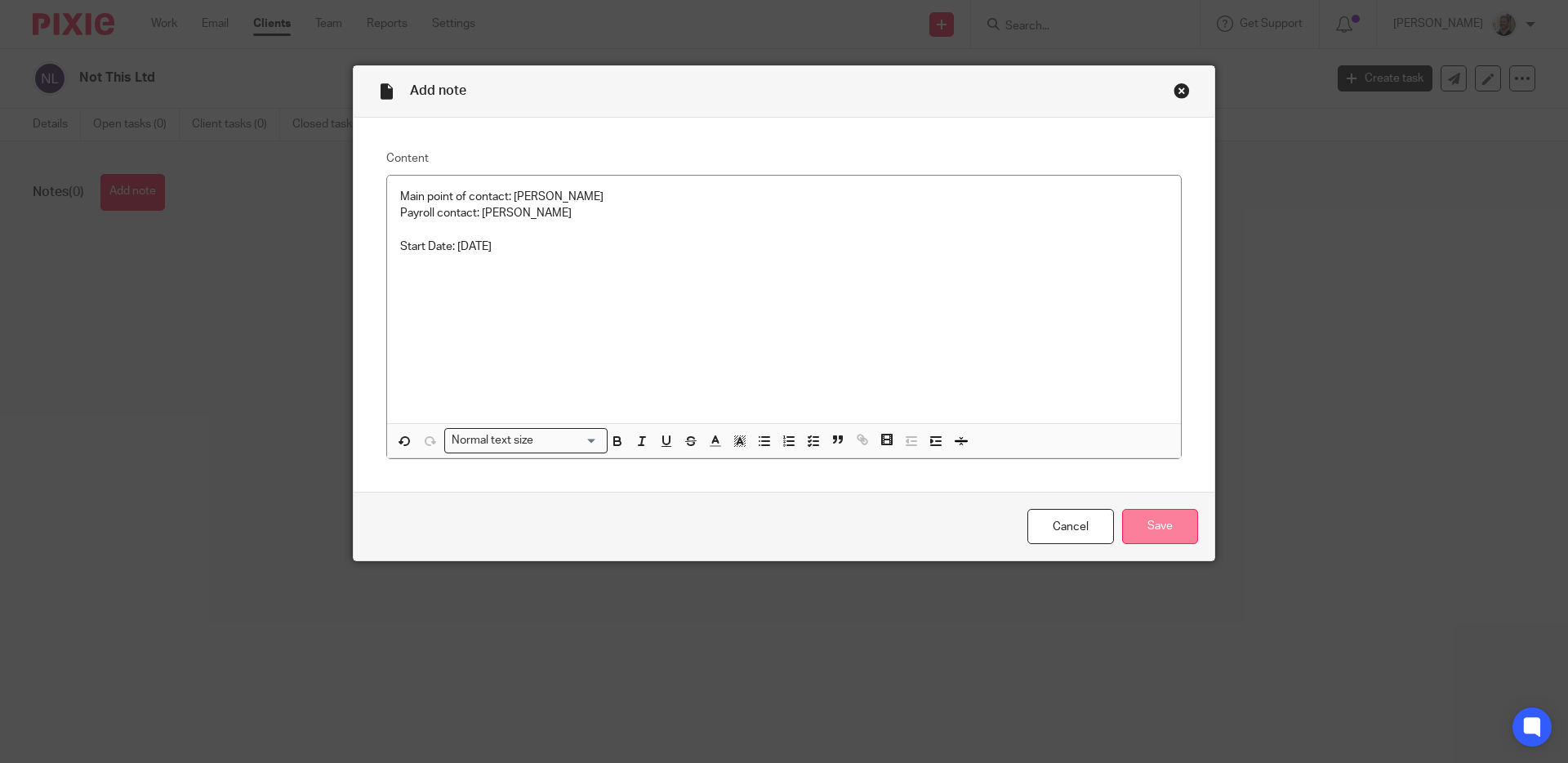
click at [1166, 532] on input "Save" at bounding box center [1160, 526] width 76 height 35
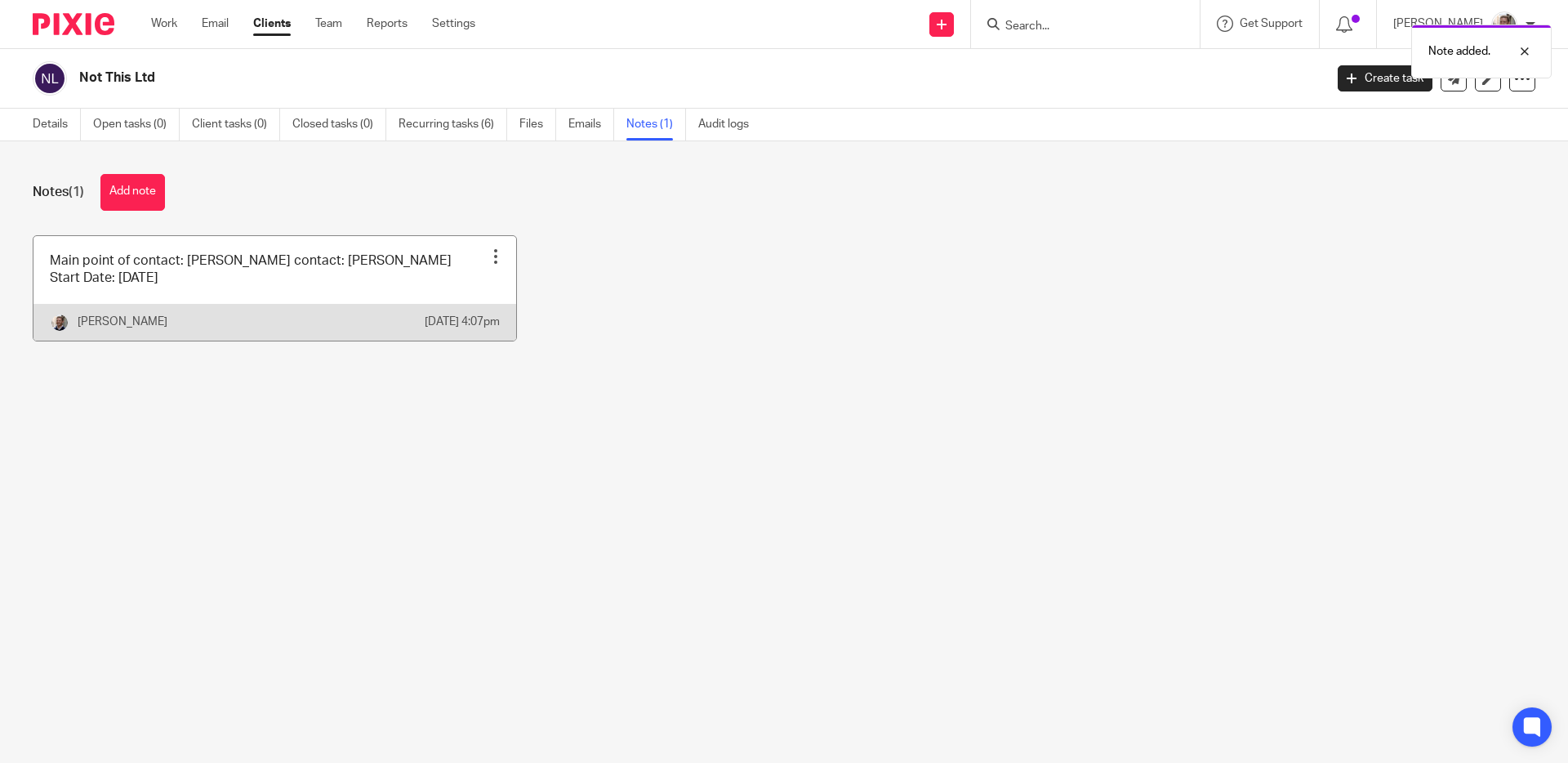
click at [488, 254] on div at bounding box center [496, 256] width 17 height 17
click at [466, 299] on span "Pin note" at bounding box center [454, 296] width 42 height 11
drag, startPoint x: 384, startPoint y: 190, endPoint x: 353, endPoint y: 191, distance: 31.0
click at [383, 190] on div "Notes (1) Add note" at bounding box center [784, 193] width 1503 height 37
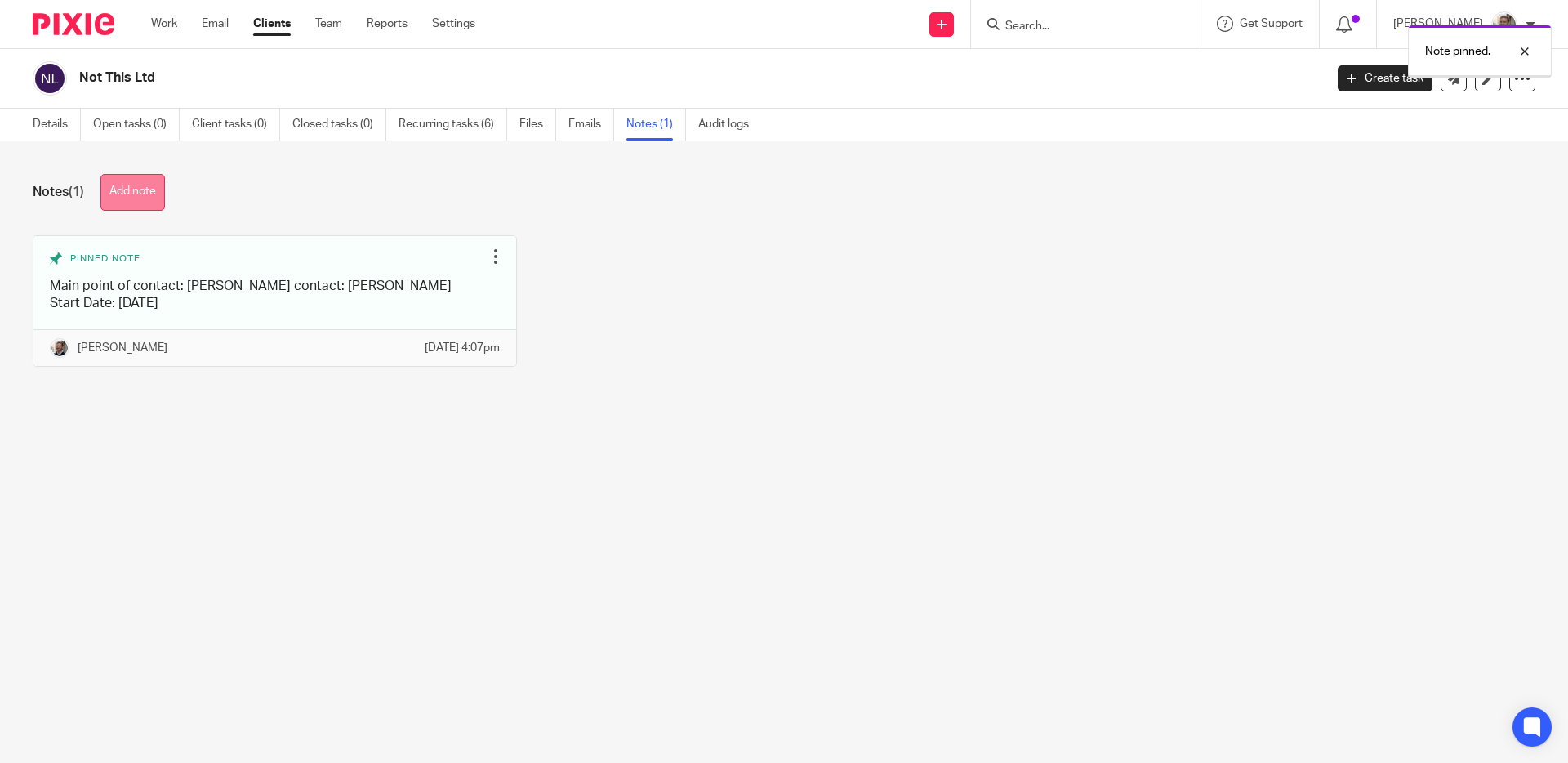
click at [152, 187] on button "Add note" at bounding box center [133, 193] width 65 height 37
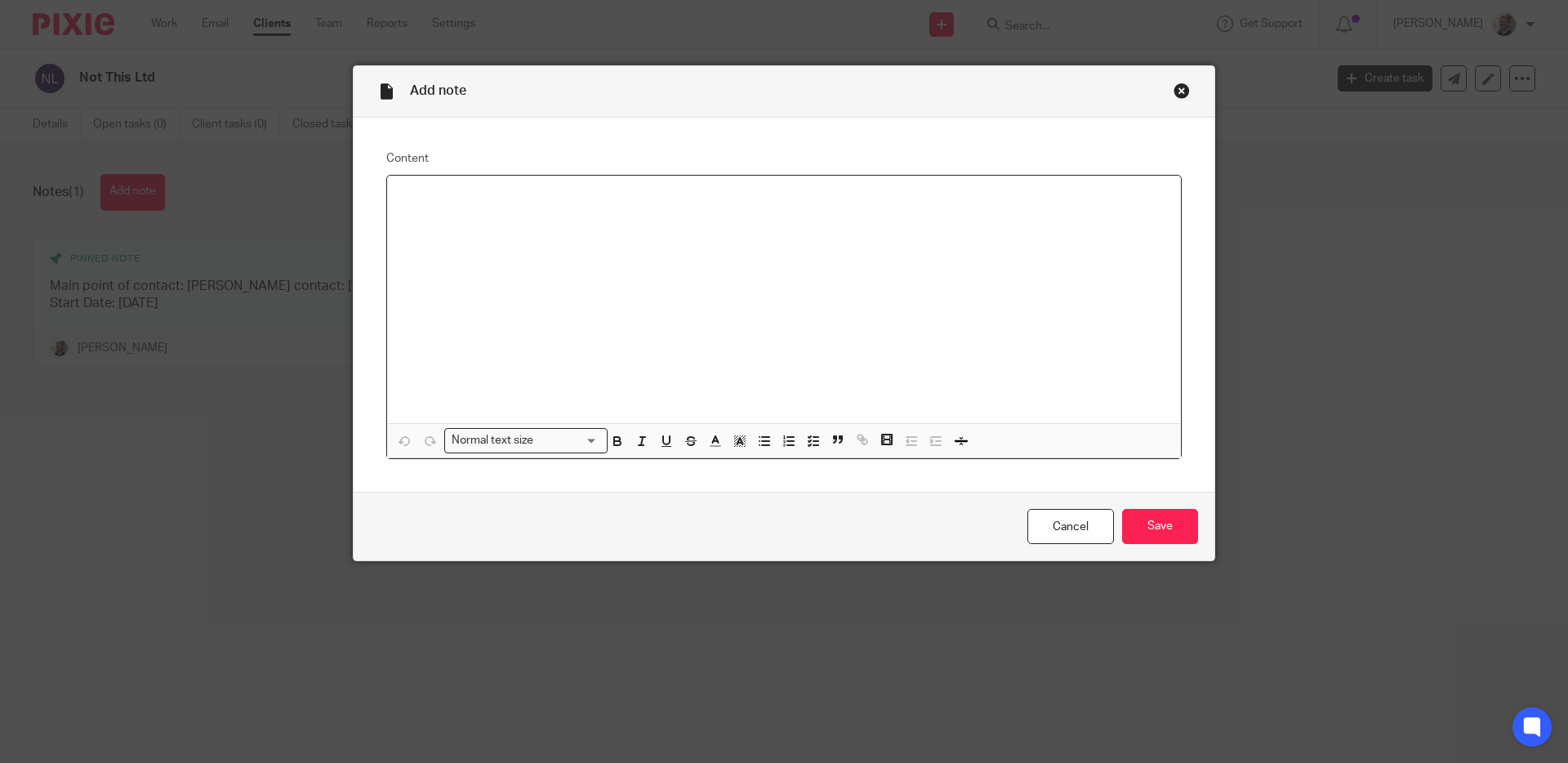
click at [446, 251] on div at bounding box center [784, 299] width 794 height 247
paste div
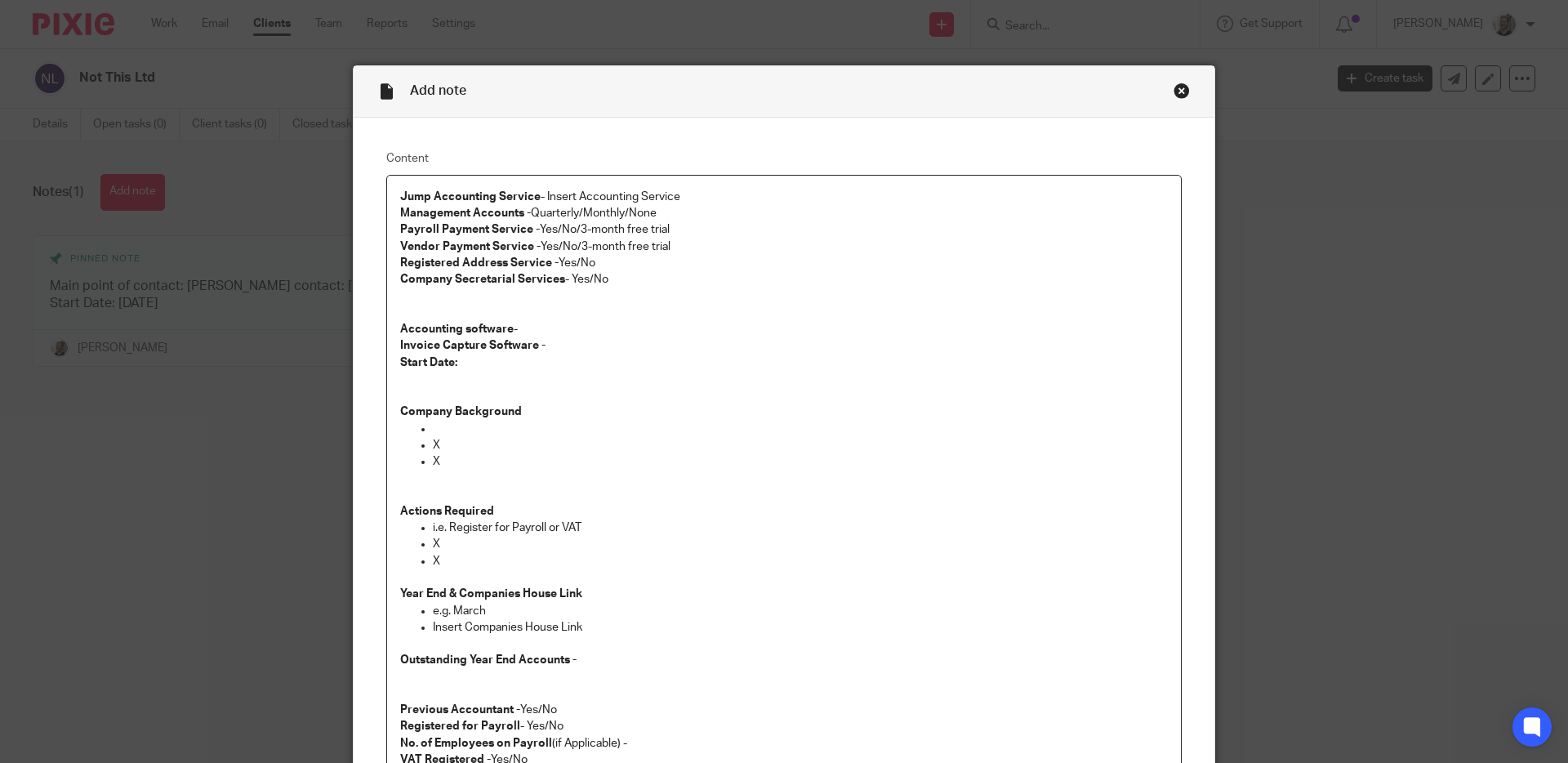
scroll to position [75, 0]
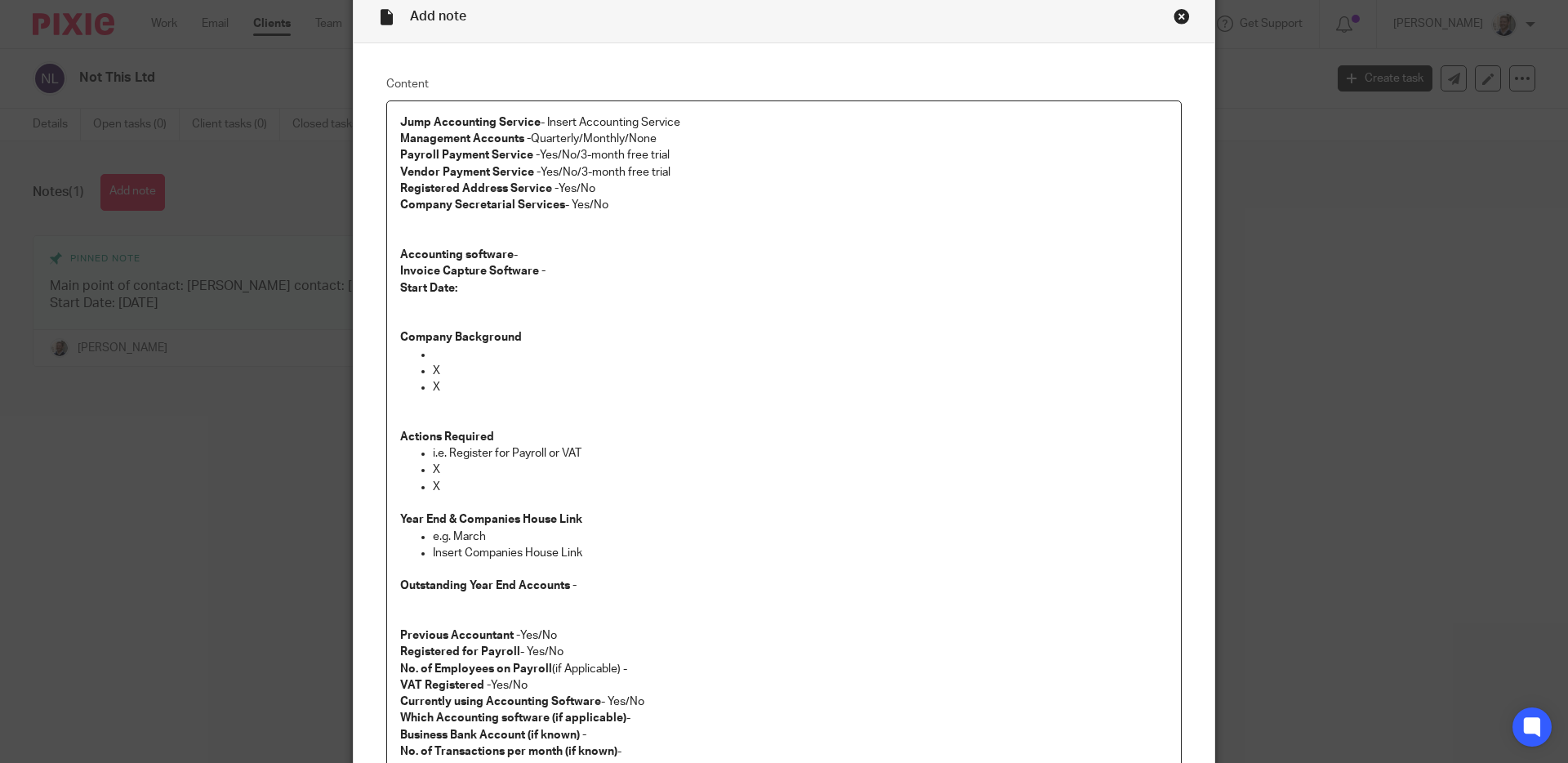
click at [571, 121] on p "Jump Accounting Service - Insert Accounting Service Management Accounts - Quart…" at bounding box center [784, 147] width 768 height 66
click at [674, 136] on p "Jump Accounting Service - Pro Lite Accounting Service Management Accounts - Qua…" at bounding box center [784, 147] width 768 height 66
drag, startPoint x: 664, startPoint y: 137, endPoint x: 530, endPoint y: 136, distance: 134.0
click at [530, 136] on p "Jump Accounting Service - Pro Lite Accounting Service Management Accounts - Qua…" at bounding box center [784, 147] width 768 height 66
drag, startPoint x: 536, startPoint y: 156, endPoint x: 695, endPoint y: 164, distance: 159.2
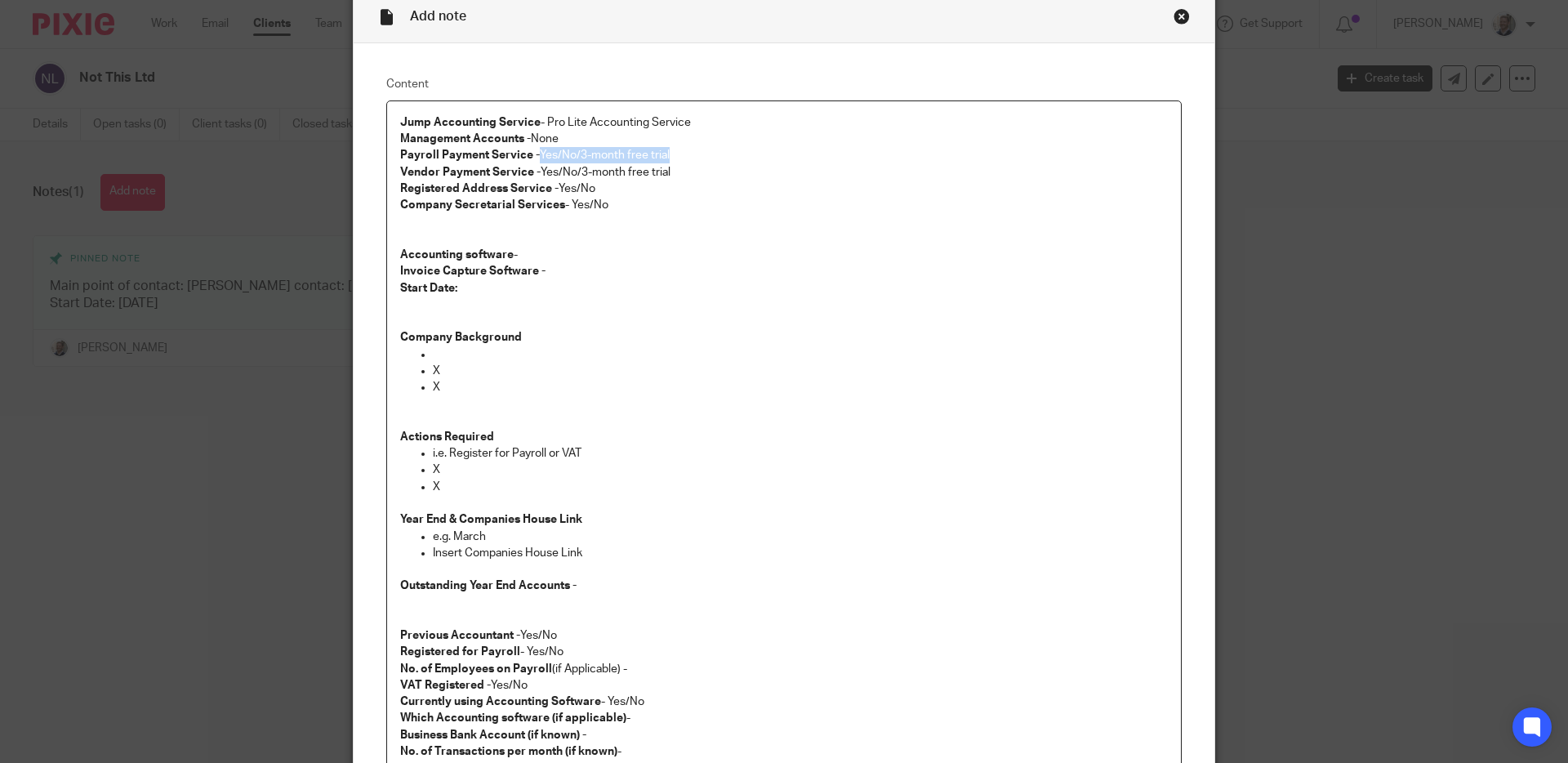
click at [694, 164] on p "Jump Accounting Service - Pro Lite Accounting Service Management Accounts - Non…" at bounding box center [784, 147] width 768 height 66
drag, startPoint x: 537, startPoint y: 170, endPoint x: 680, endPoint y: 176, distance: 143.1
click at [679, 176] on p "Jump Accounting Service - Pro Lite Accounting Service Management Accounts - Non…" at bounding box center [784, 147] width 768 height 66
drag, startPoint x: 584, startPoint y: 194, endPoint x: 613, endPoint y: 194, distance: 29.0
click at [613, 194] on p "Registered Address Service - Yes/No" at bounding box center [784, 189] width 768 height 17
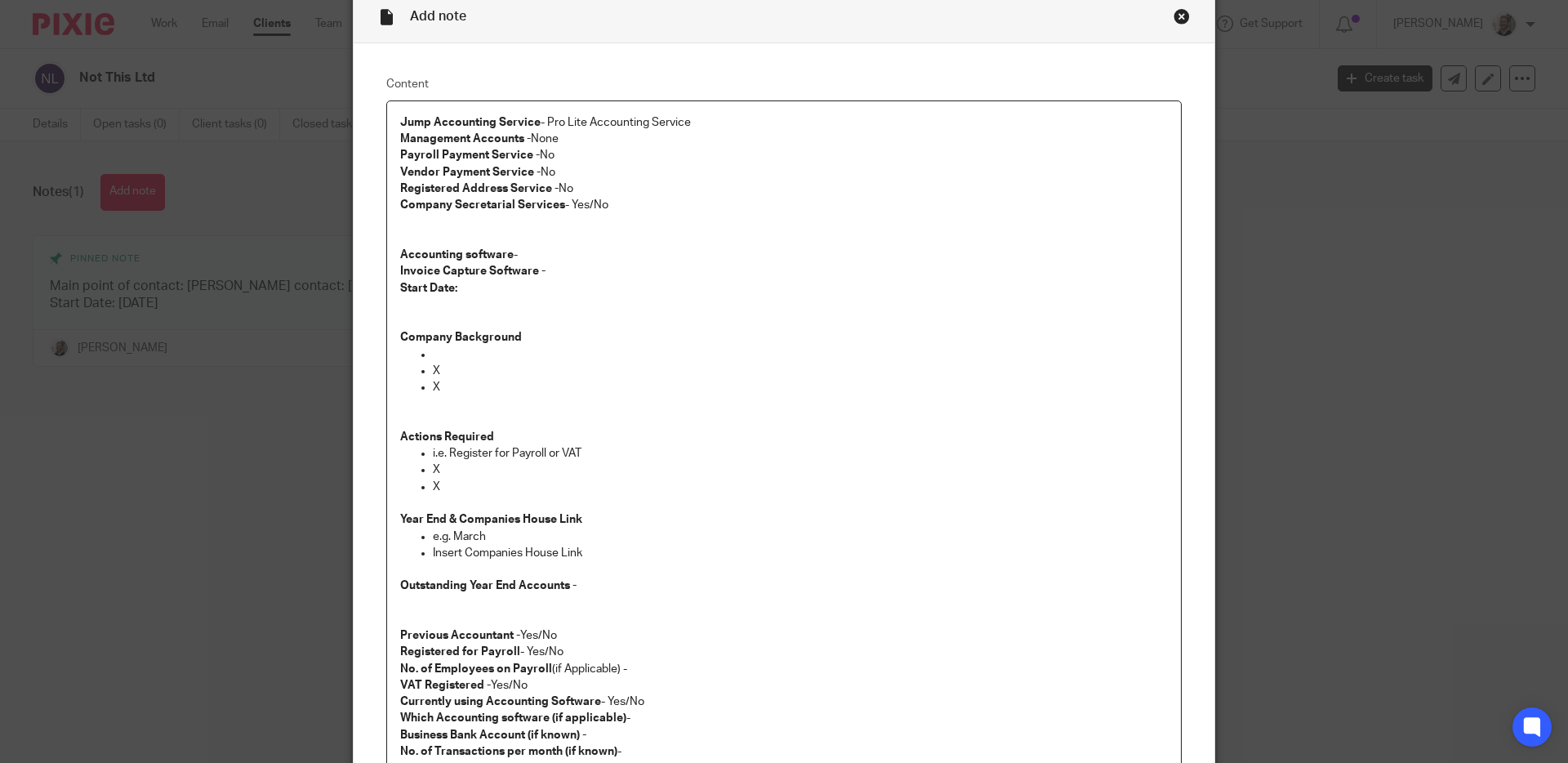
drag, startPoint x: 568, startPoint y: 201, endPoint x: 625, endPoint y: 211, distance: 57.9
click at [625, 211] on p "Company Secretarial Services - Yes/No" at bounding box center [784, 205] width 768 height 17
click at [573, 224] on p at bounding box center [784, 229] width 768 height 33
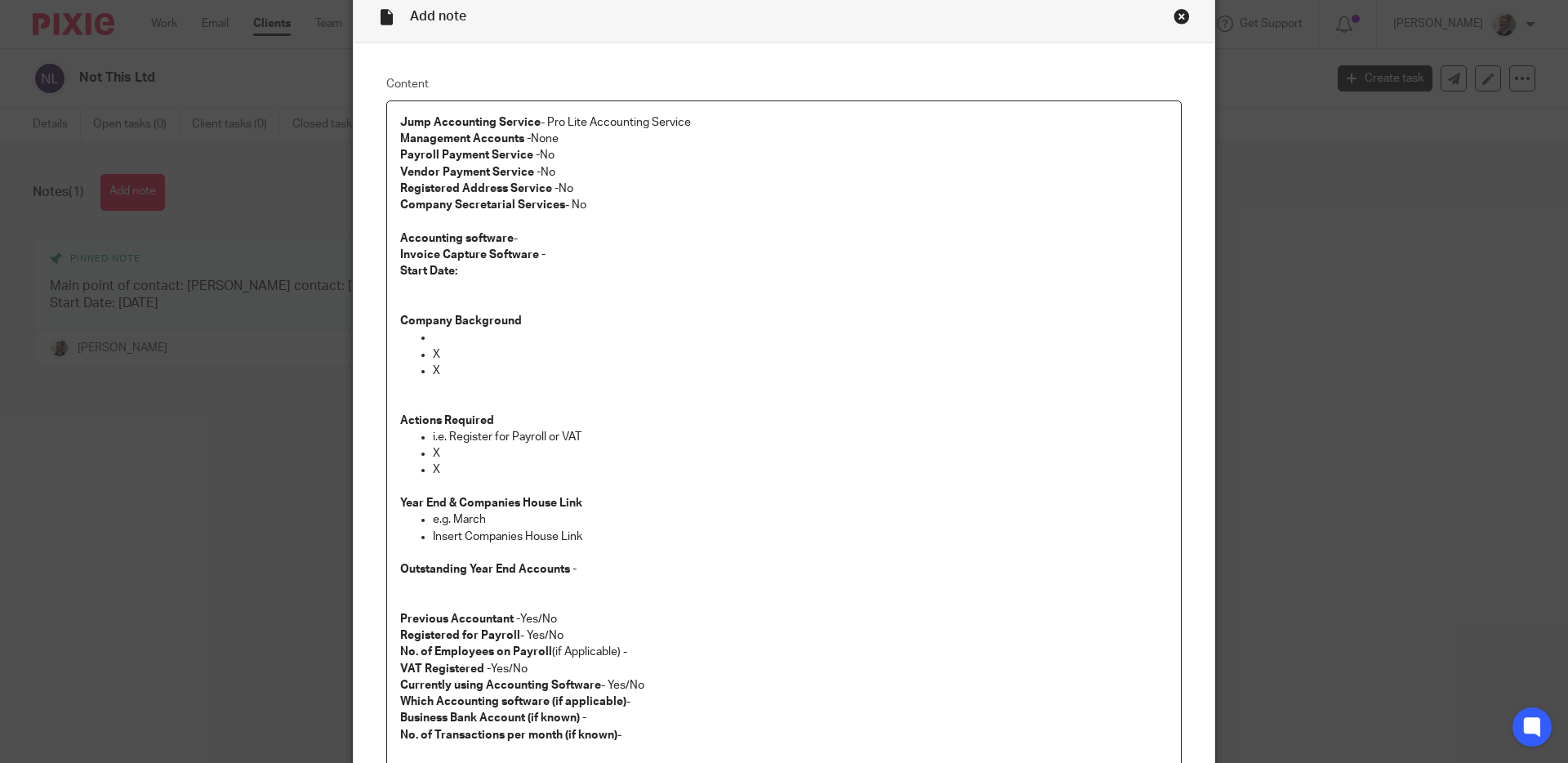
click at [536, 241] on p "Accounting software - Invoice Capture Software -" at bounding box center [784, 247] width 768 height 33
click at [525, 298] on p "Company Background" at bounding box center [784, 305] width 768 height 50
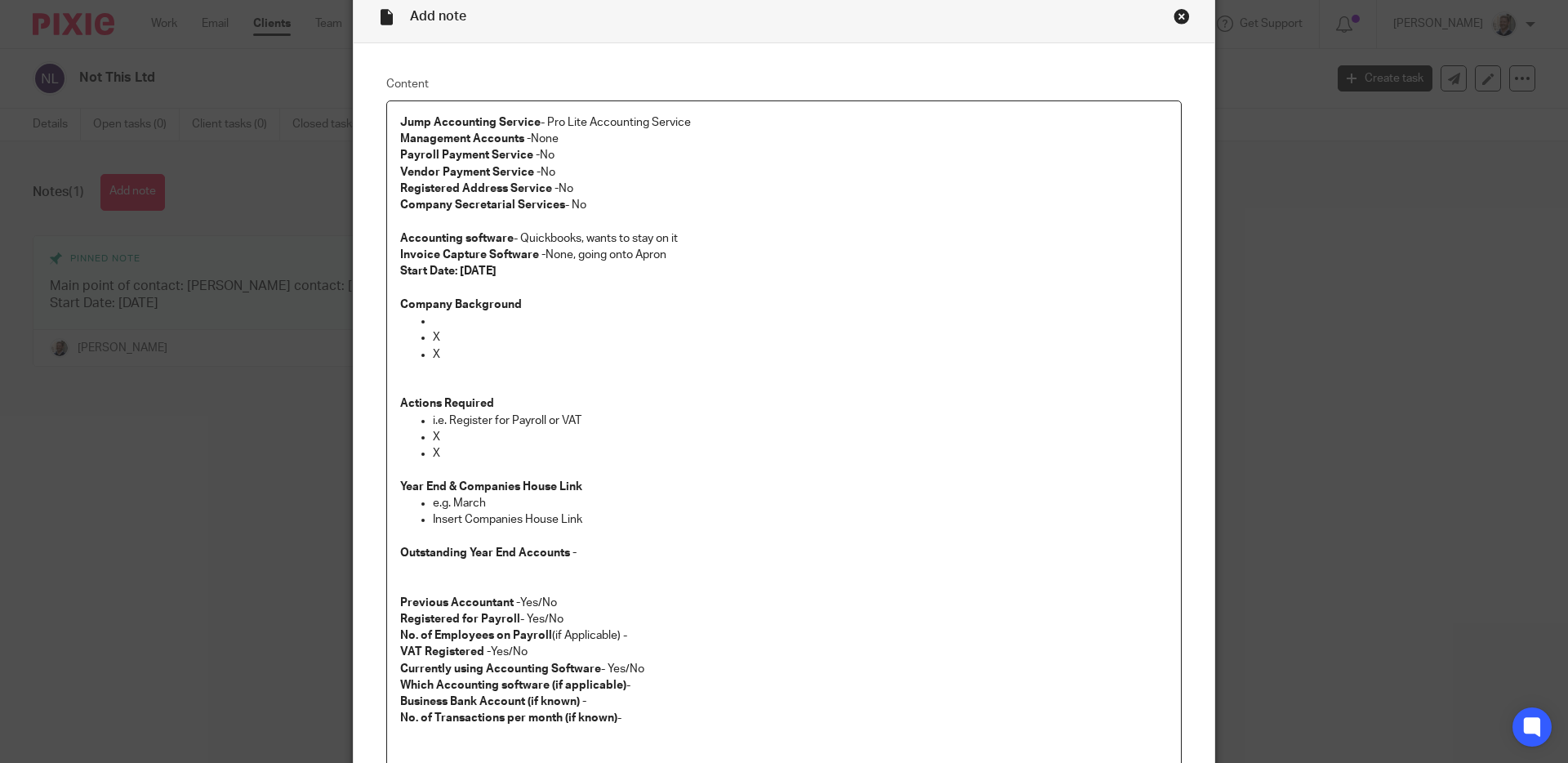
click at [434, 330] on p "X" at bounding box center [800, 337] width 735 height 17
click at [477, 314] on p at bounding box center [800, 321] width 735 height 17
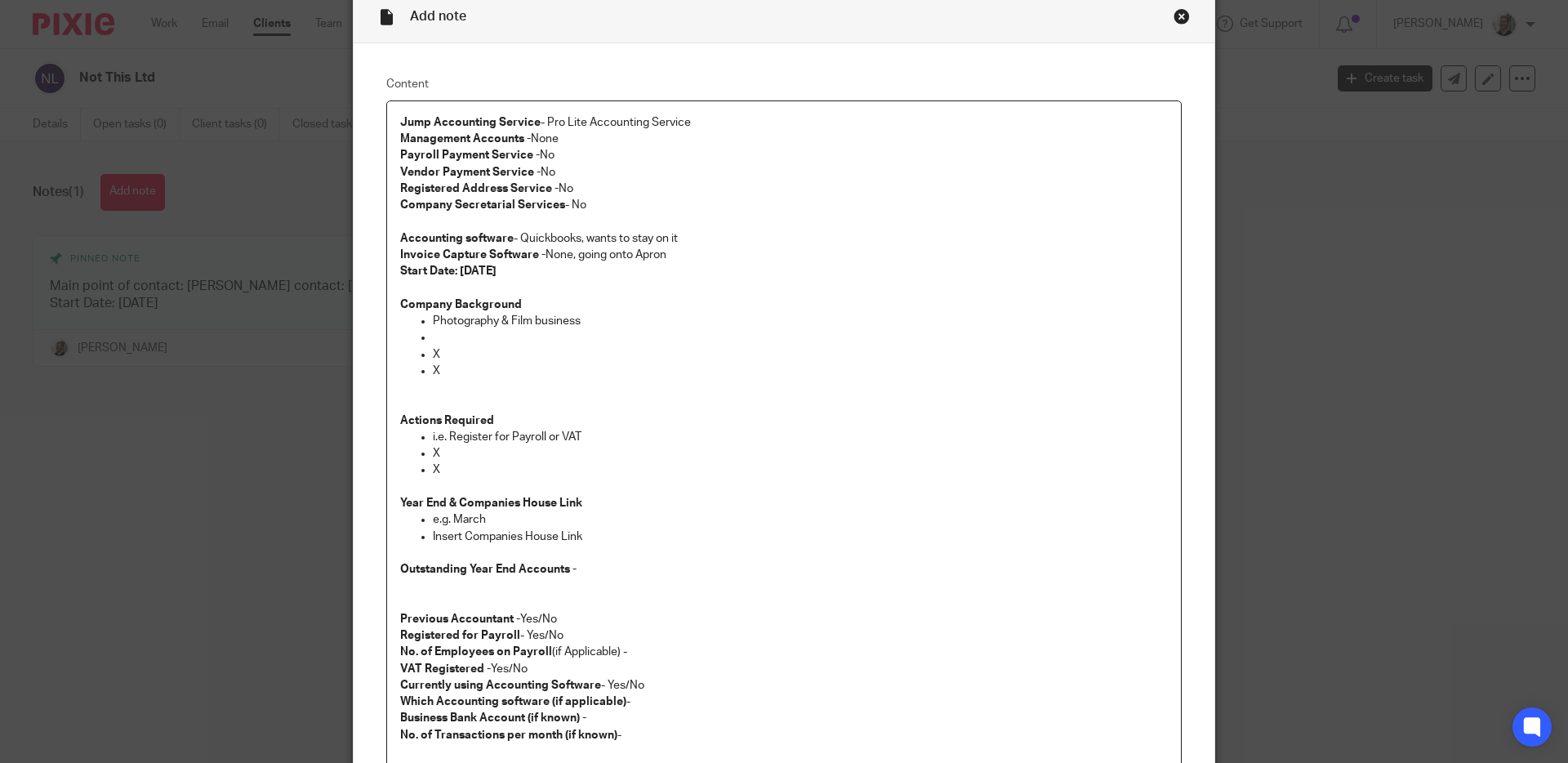
click at [683, 313] on p "Photography & Film business" at bounding box center [800, 321] width 735 height 17
click at [683, 312] on p "Photography & Film business" at bounding box center [800, 321] width 735 height 17
click at [666, 324] on p "Photography & Film business" at bounding box center [800, 321] width 735 height 17
click at [706, 326] on p "Photography & Film business, creative agency" at bounding box center [800, 321] width 735 height 17
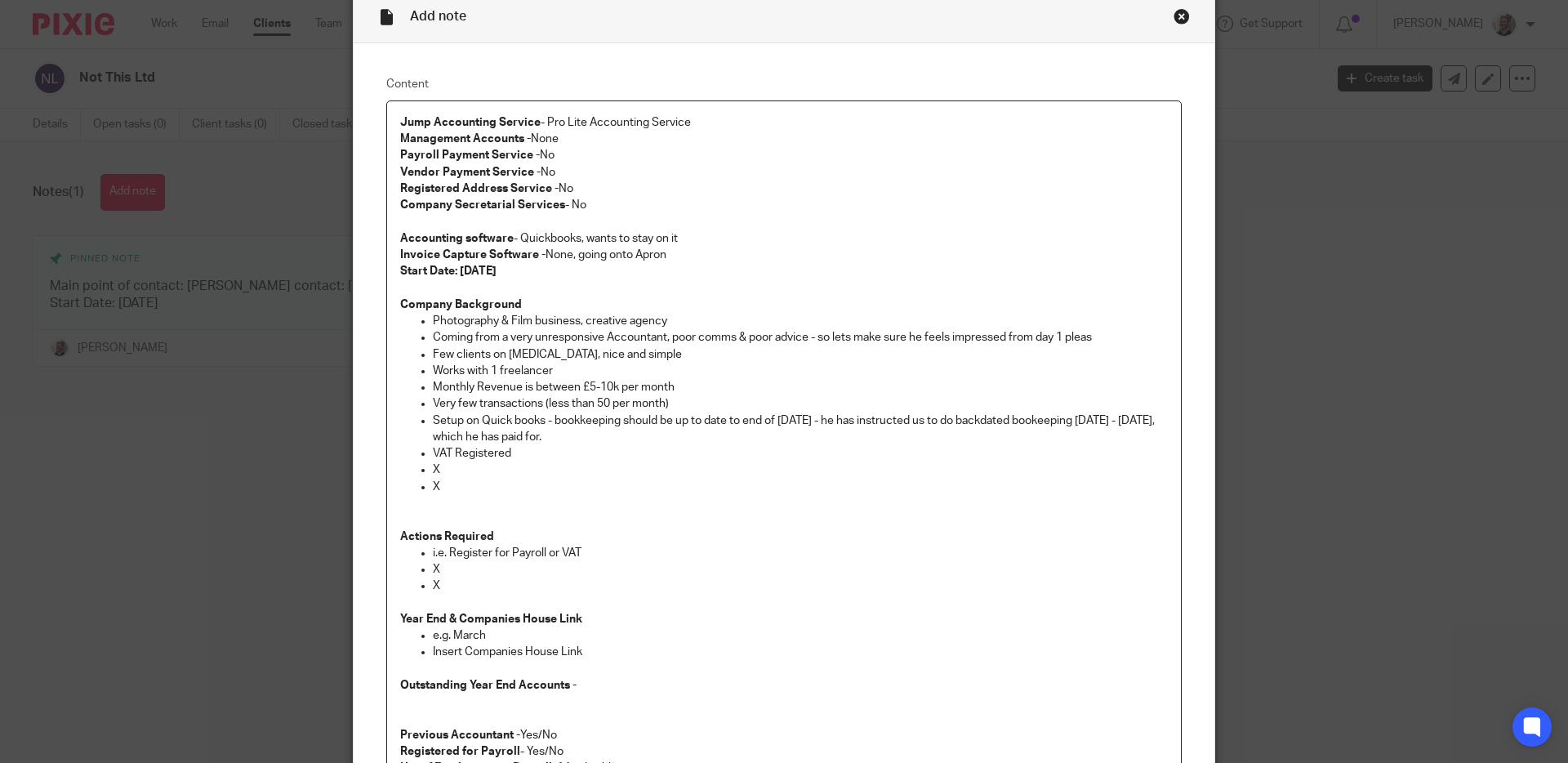
drag, startPoint x: 572, startPoint y: 440, endPoint x: 583, endPoint y: 437, distance: 11.4
click at [572, 440] on p "Setup on Quick books - bookkeeping should be up to date to end of March 2025 - …" at bounding box center [800, 428] width 735 height 33
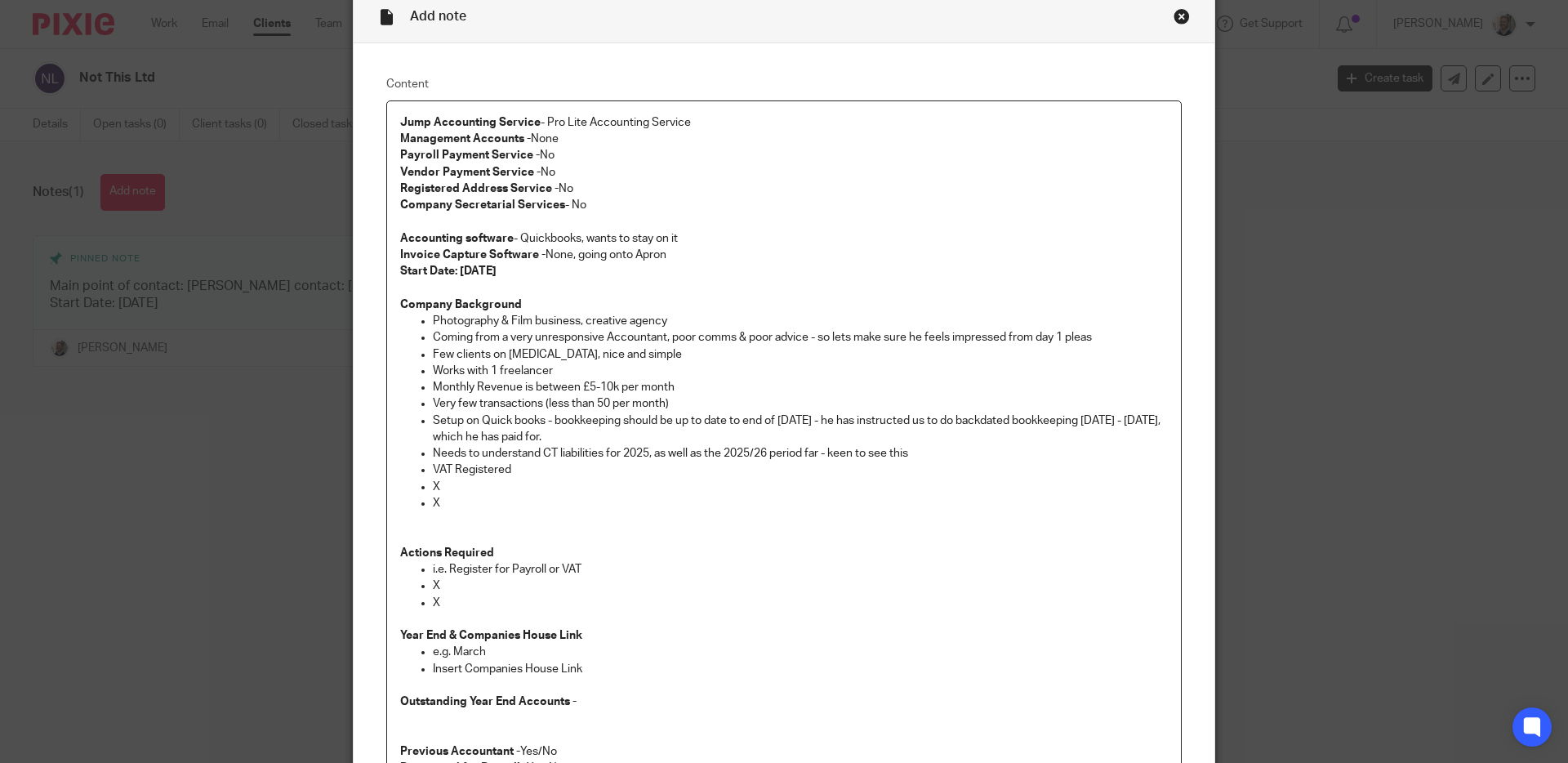
click at [949, 453] on p "Needs to understand CT liabilities for 2025, as well as the 2025/26 period far …" at bounding box center [800, 453] width 735 height 17
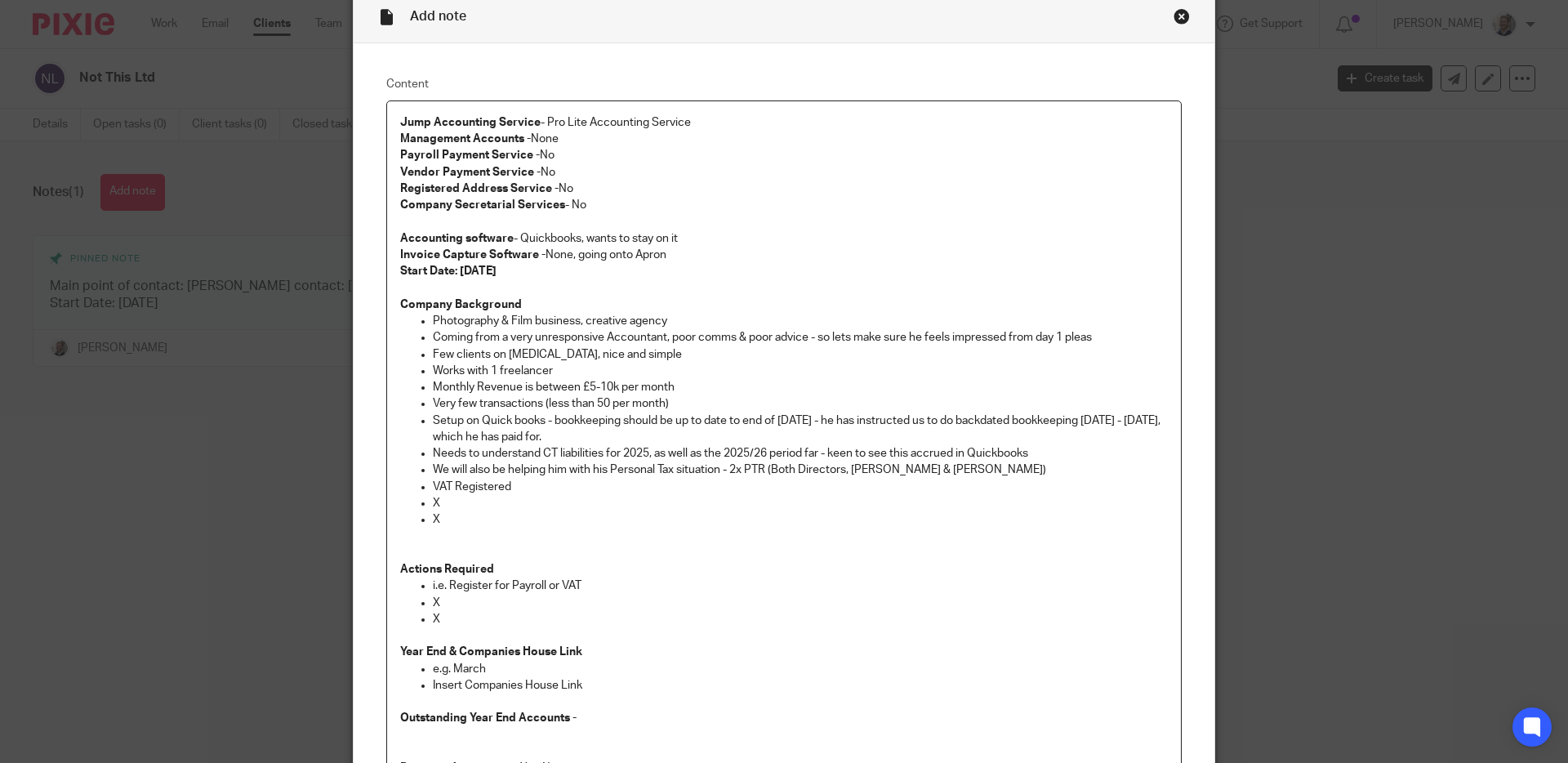
click at [955, 465] on p "We will also be helping him with his Personal Tax situation - 2x PTR (Both Dire…" at bounding box center [800, 470] width 735 height 17
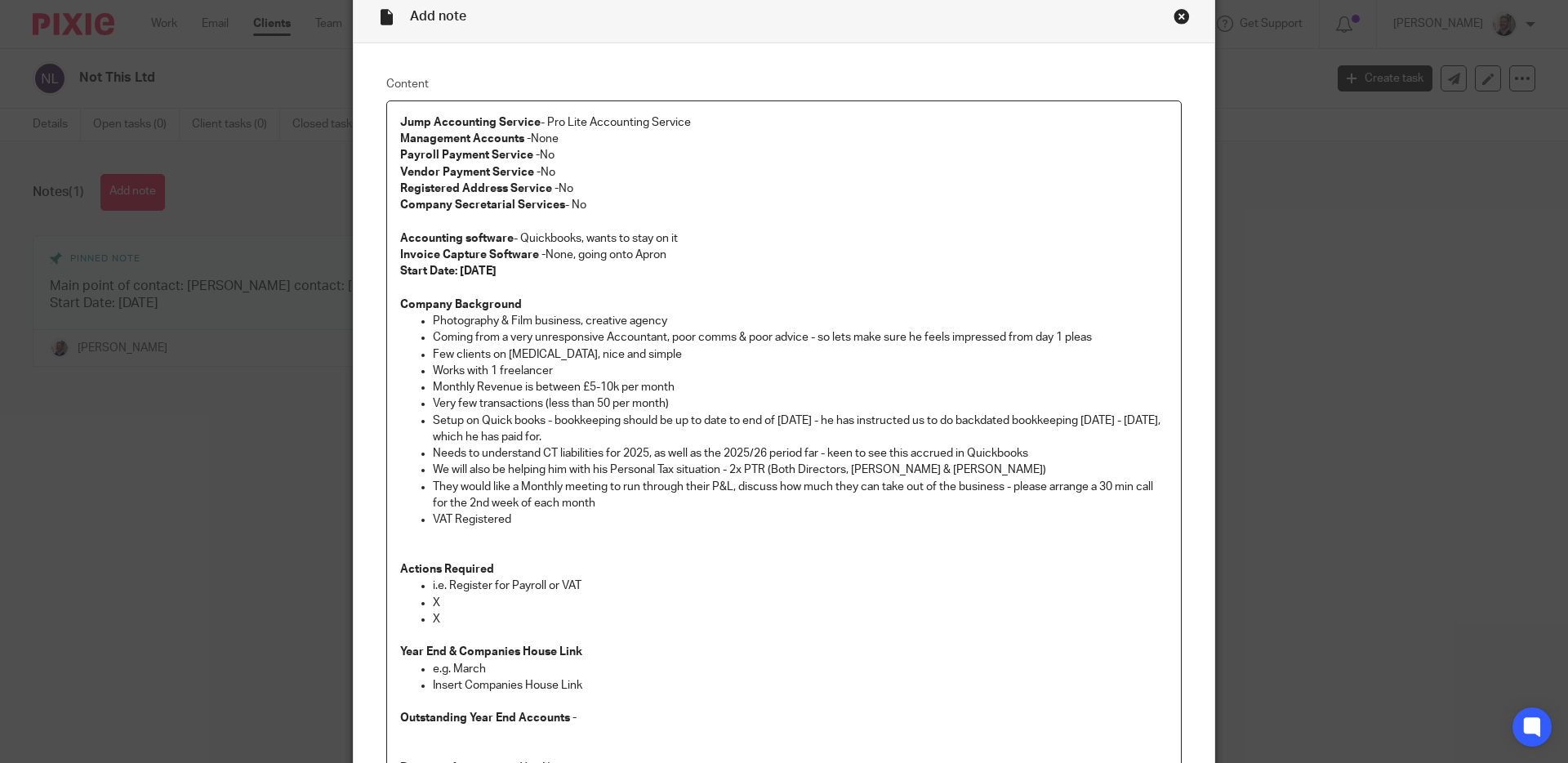
click at [749, 117] on p "Jump Accounting Service - Pro Lite Accounting Service Management Accounts - Non…" at bounding box center [784, 147] width 768 height 66
click at [707, 140] on p "Jump Accounting Service - Pro Lite Accounting Service, Backdated Bookkeeping (A…" at bounding box center [784, 147] width 768 height 66
click at [614, 292] on p "Company Background" at bounding box center [784, 297] width 768 height 33
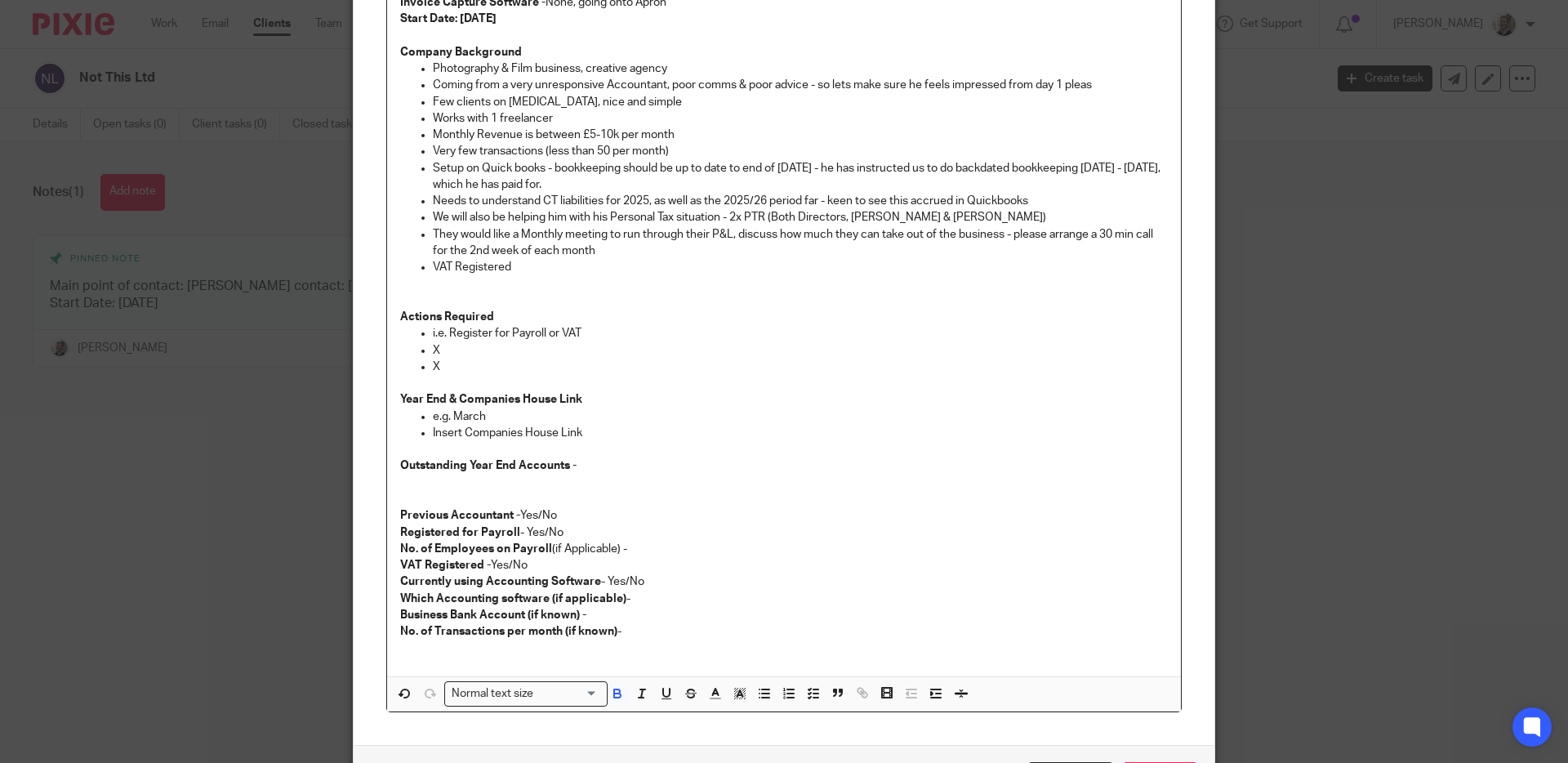
scroll to position [346, 0]
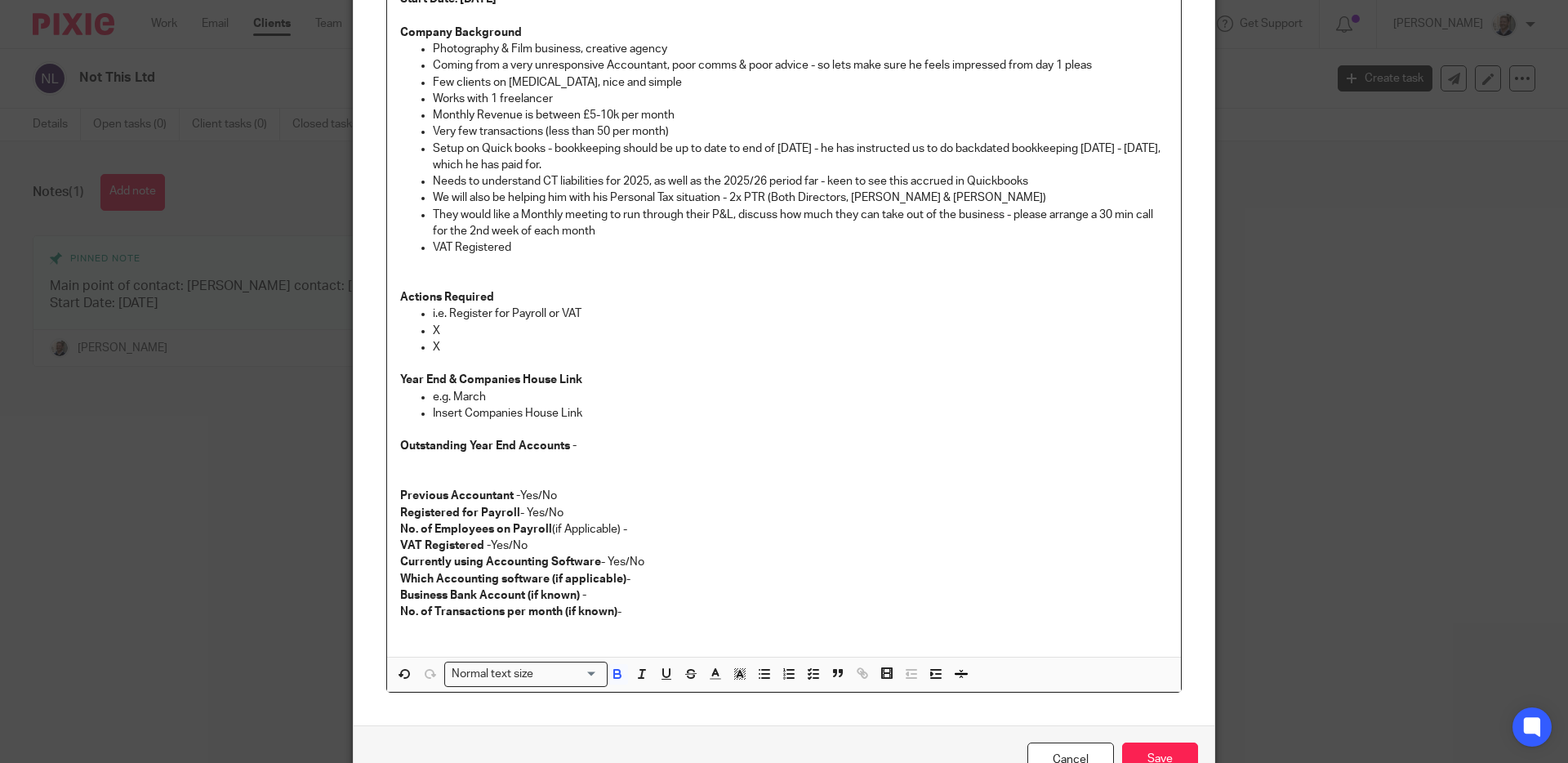
click at [610, 449] on p "Outstanding Year End Accounts -" at bounding box center [784, 446] width 768 height 17
drag, startPoint x: 573, startPoint y: 448, endPoint x: 713, endPoint y: 451, distance: 140.0
click at [713, 451] on p "Outstanding Year End Accounts - 2025 Year End Accounts" at bounding box center [784, 446] width 768 height 17
click at [725, 460] on p at bounding box center [784, 463] width 768 height 17
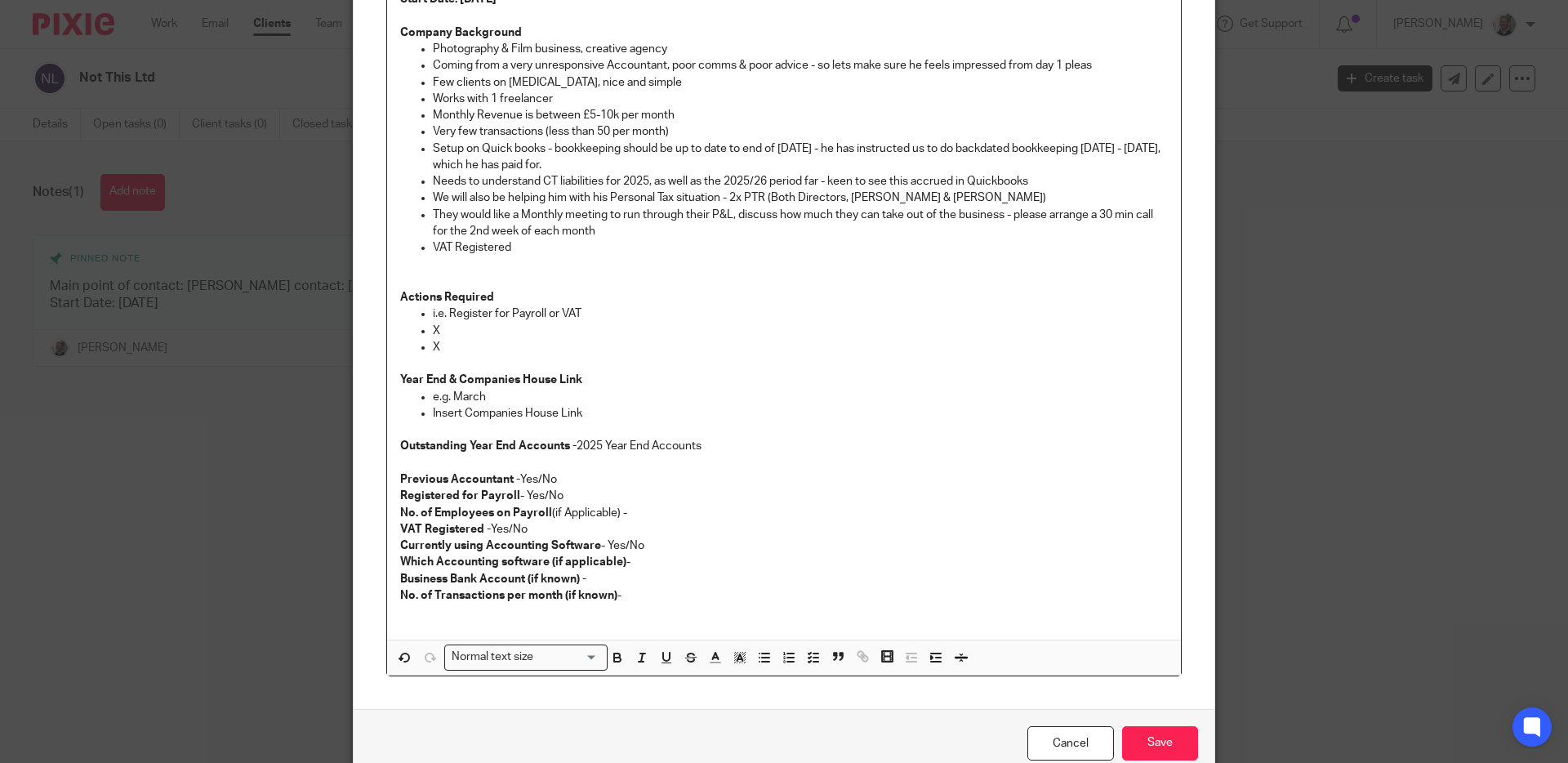
click at [572, 482] on p "Previous Accountant - Yes/No" at bounding box center [784, 479] width 768 height 17
click at [577, 496] on p "Registered for Payroll - Yes/No" at bounding box center [784, 496] width 768 height 17
click at [672, 514] on p "No. of Employees on Payroll (if Applicable) -" at bounding box center [784, 513] width 768 height 17
click at [546, 529] on p "VAT Registered - Yes/No" at bounding box center [784, 529] width 768 height 17
click at [658, 542] on p "Currently using Accounting Software - Yes/No" at bounding box center [784, 546] width 768 height 17
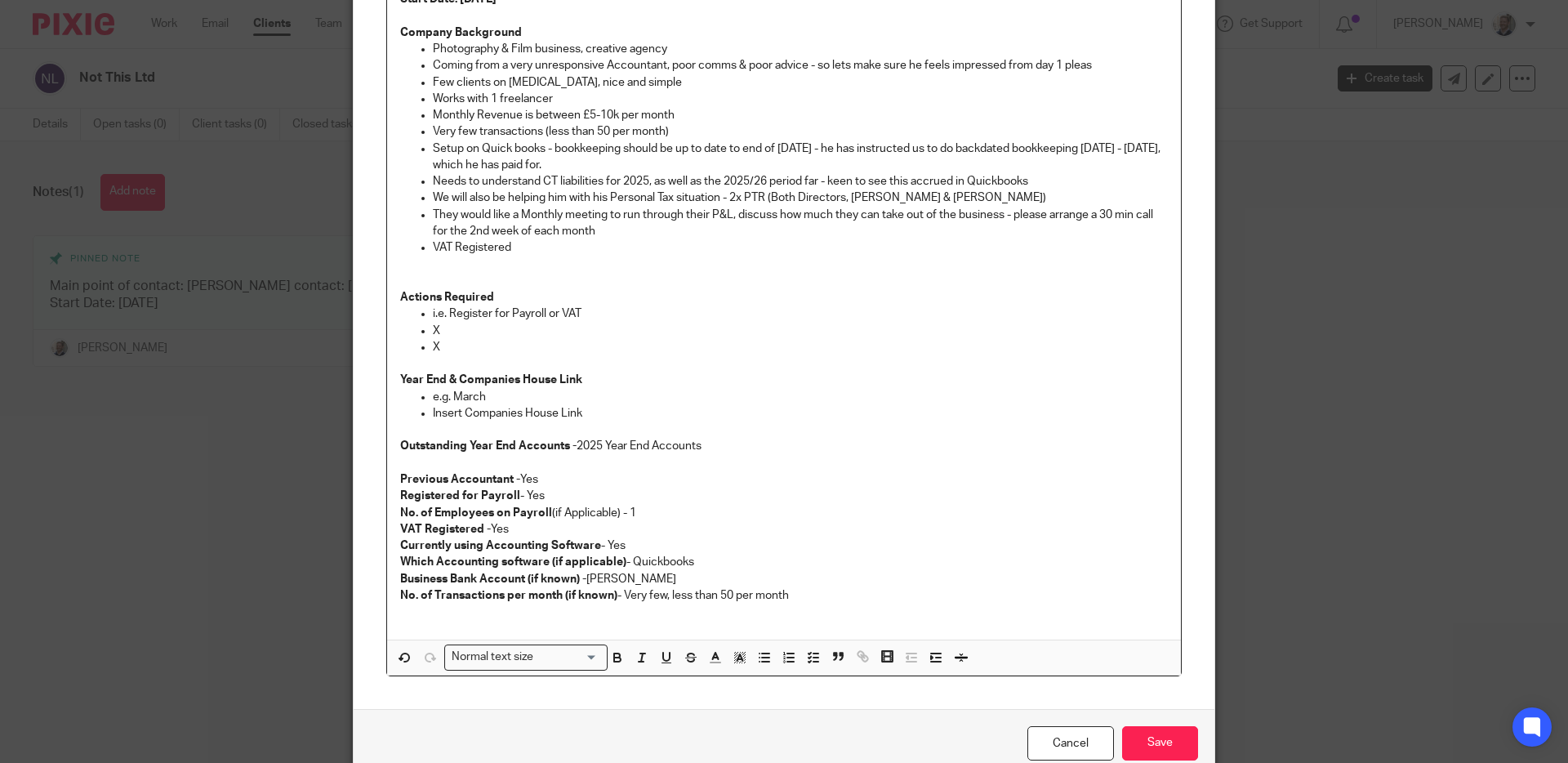
click at [450, 347] on p "X" at bounding box center [800, 347] width 735 height 17
drag, startPoint x: 447, startPoint y: 346, endPoint x: 427, endPoint y: 319, distance: 33.6
click at [427, 319] on ul "i.e. Register for Payroll or VAT X X" at bounding box center [784, 330] width 768 height 50
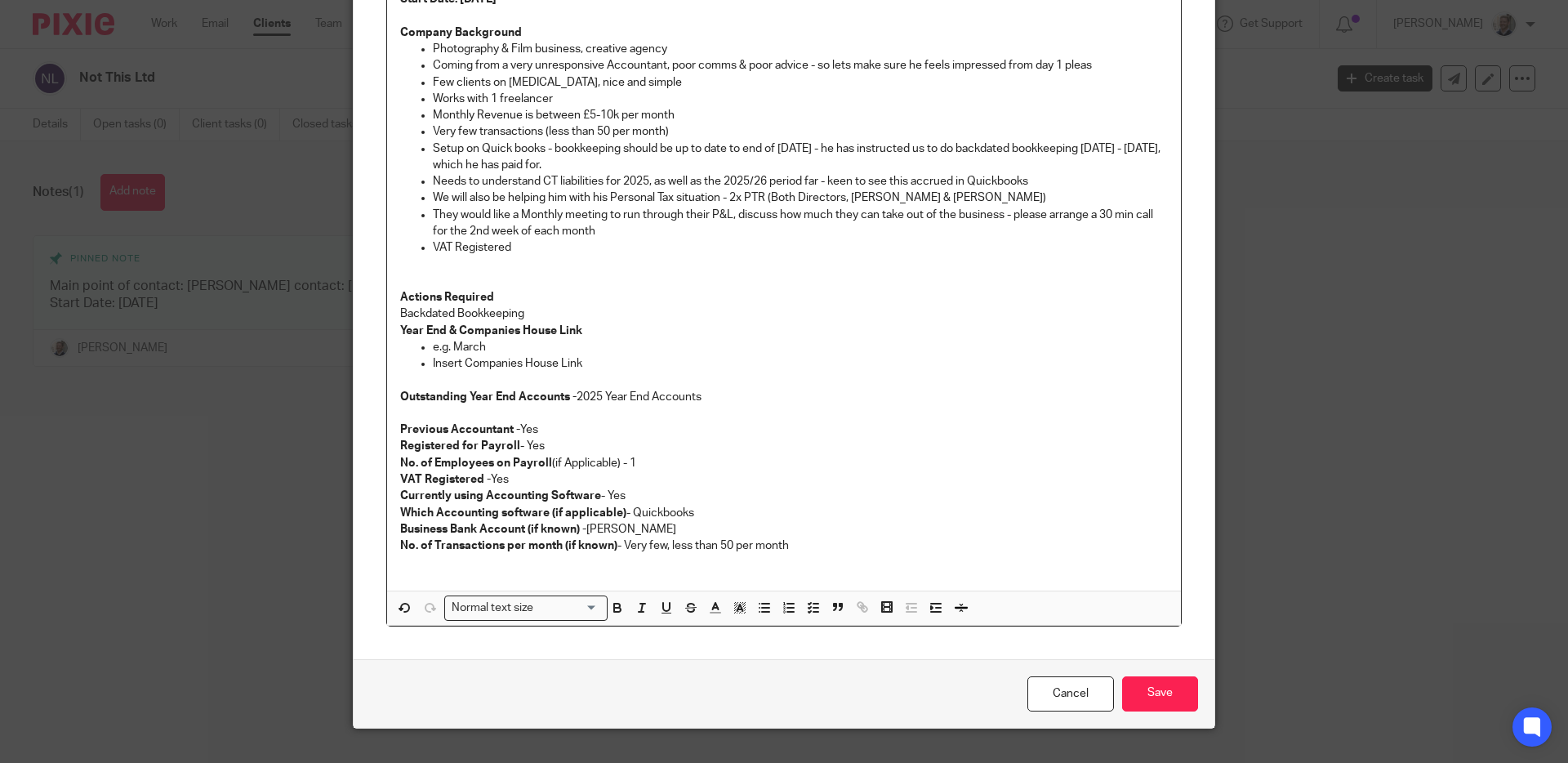
click at [393, 311] on div "Jump Accounting Service - Pro Lite Accounting Service, Backdated Bookkeeping (A…" at bounding box center [784, 210] width 794 height 761
click at [581, 319] on p "Backdated Bookkeeping" at bounding box center [800, 313] width 735 height 17
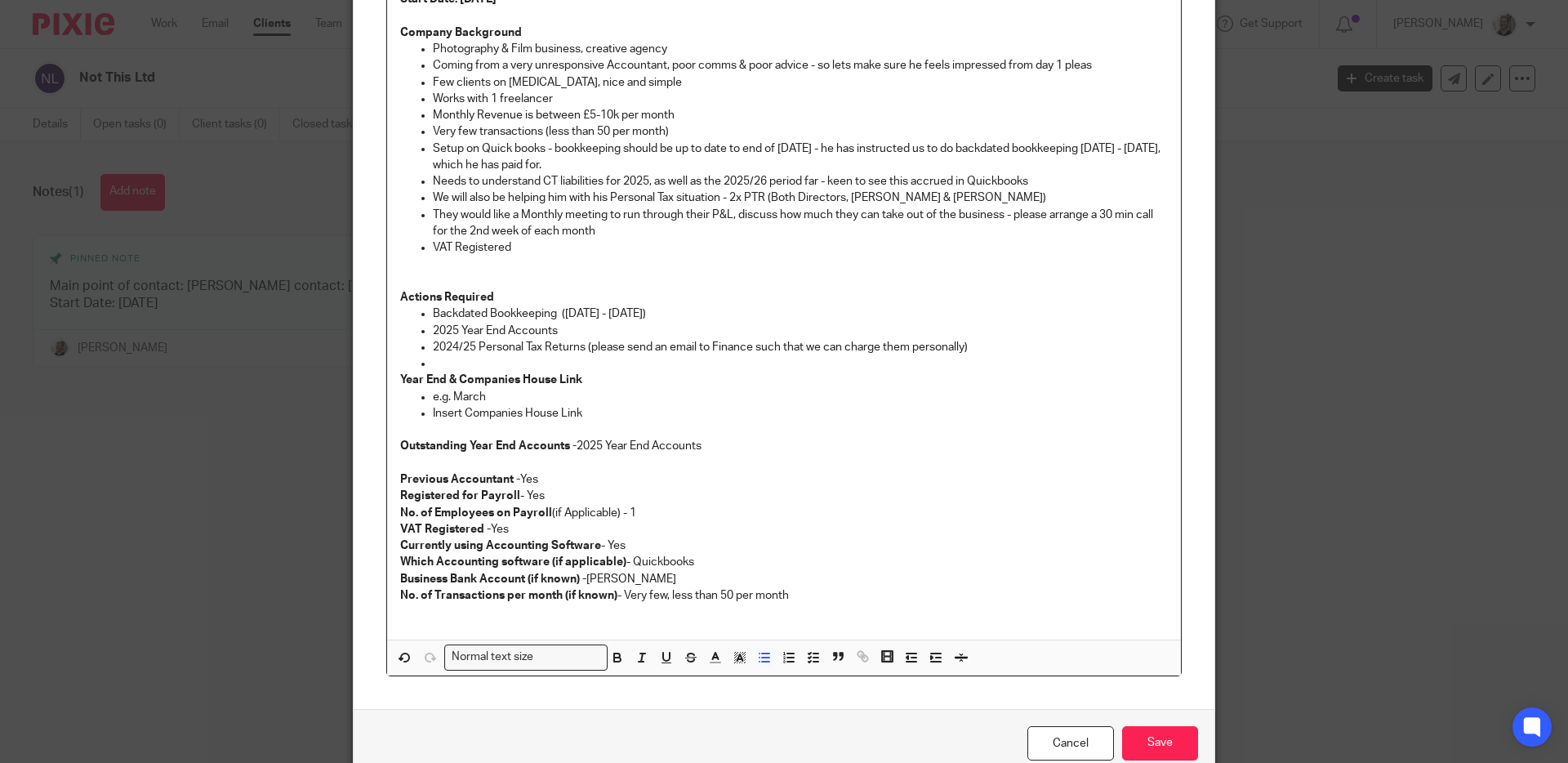
drag, startPoint x: 960, startPoint y: 347, endPoint x: 1107, endPoint y: 320, distance: 149.5
click at [961, 347] on p "2024/25 Personal Tax Returns (please send an email to Finance such that we can …" at bounding box center [800, 347] width 735 height 17
drag, startPoint x: 502, startPoint y: 399, endPoint x: 424, endPoint y: 398, distance: 78.0
click at [423, 399] on ul "e.g. March Insert Companies House Link" at bounding box center [784, 405] width 768 height 33
click at [1160, 751] on input "Save" at bounding box center [1160, 744] width 76 height 35
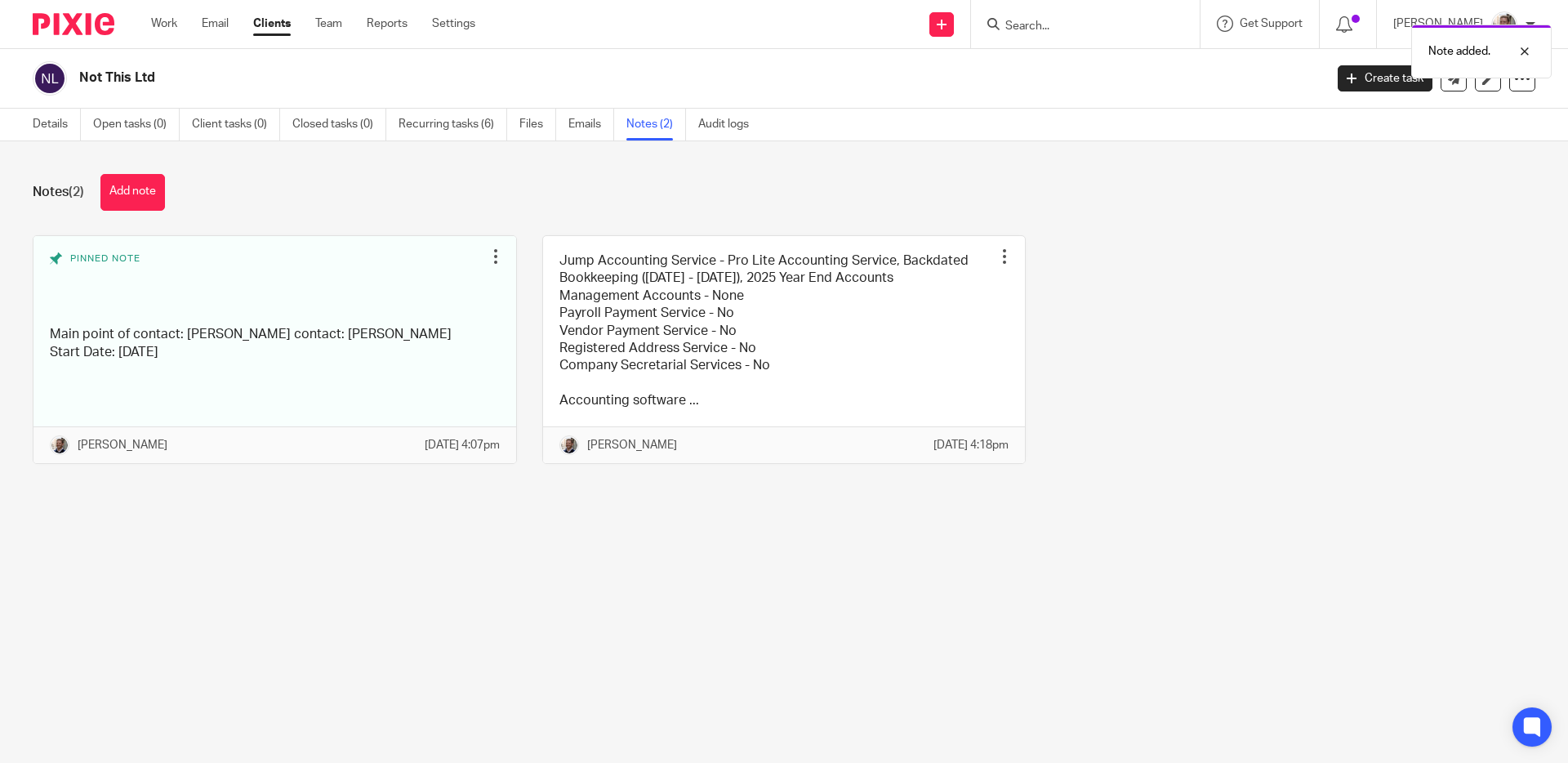
click at [495, 162] on div "Notes (2) Add note Pinned note Main point of contact: [PERSON_NAME] contact: [P…" at bounding box center [784, 331] width 1568 height 380
click at [462, 179] on div "Notes (2) Add note" at bounding box center [784, 193] width 1503 height 37
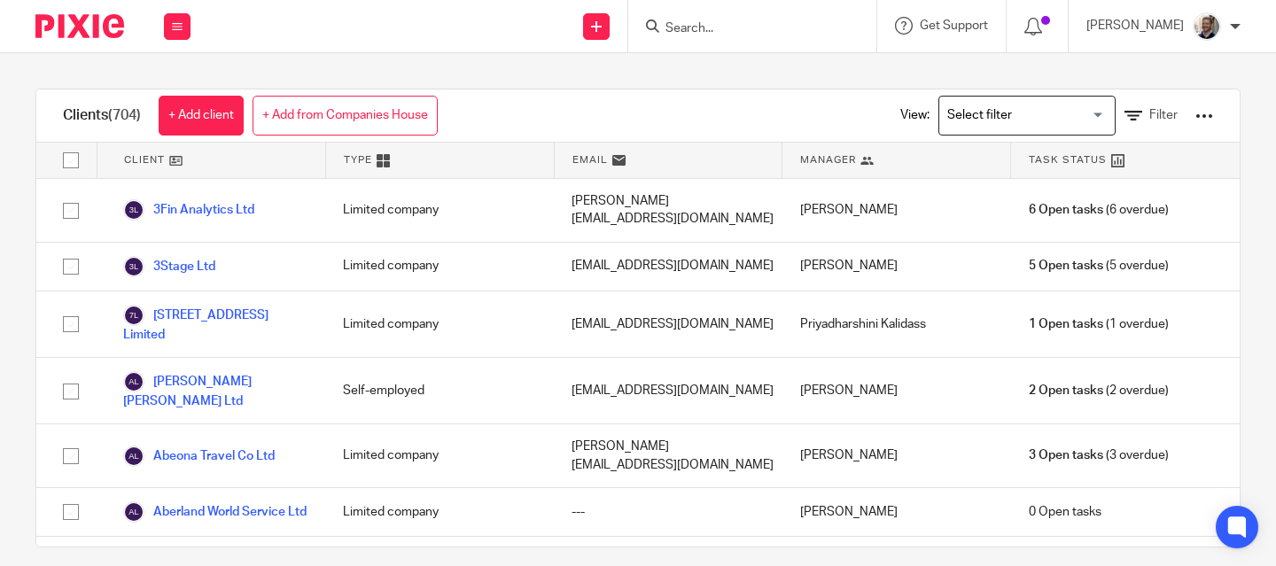
click at [750, 29] on input "Search" at bounding box center [743, 29] width 159 height 16
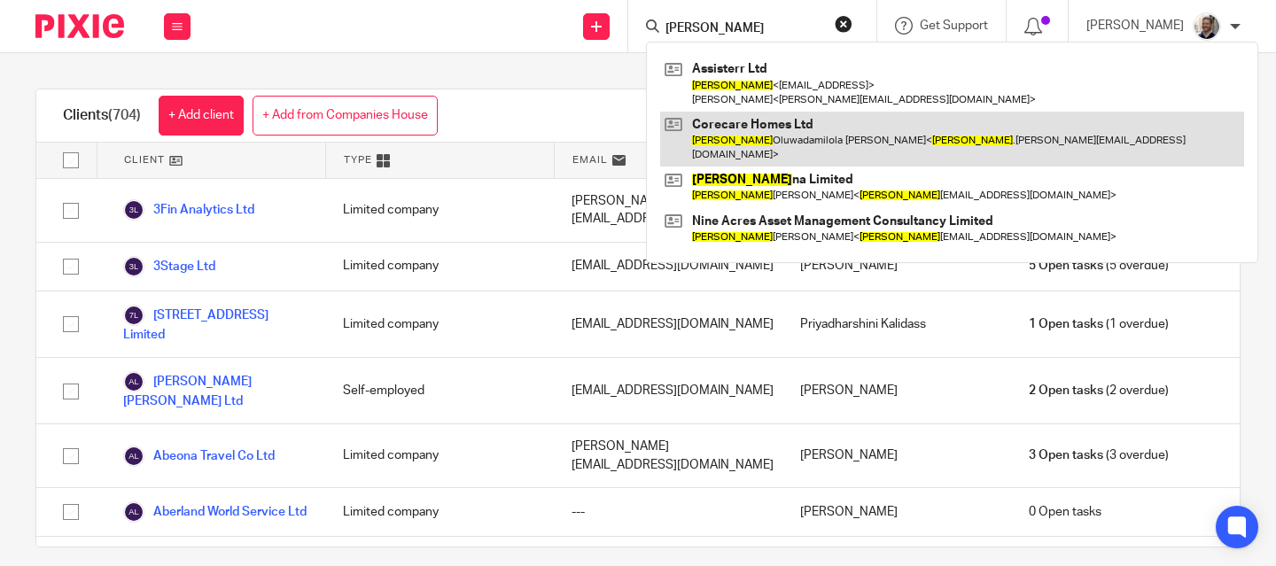
type input "tania"
click at [828, 135] on link at bounding box center [952, 139] width 584 height 55
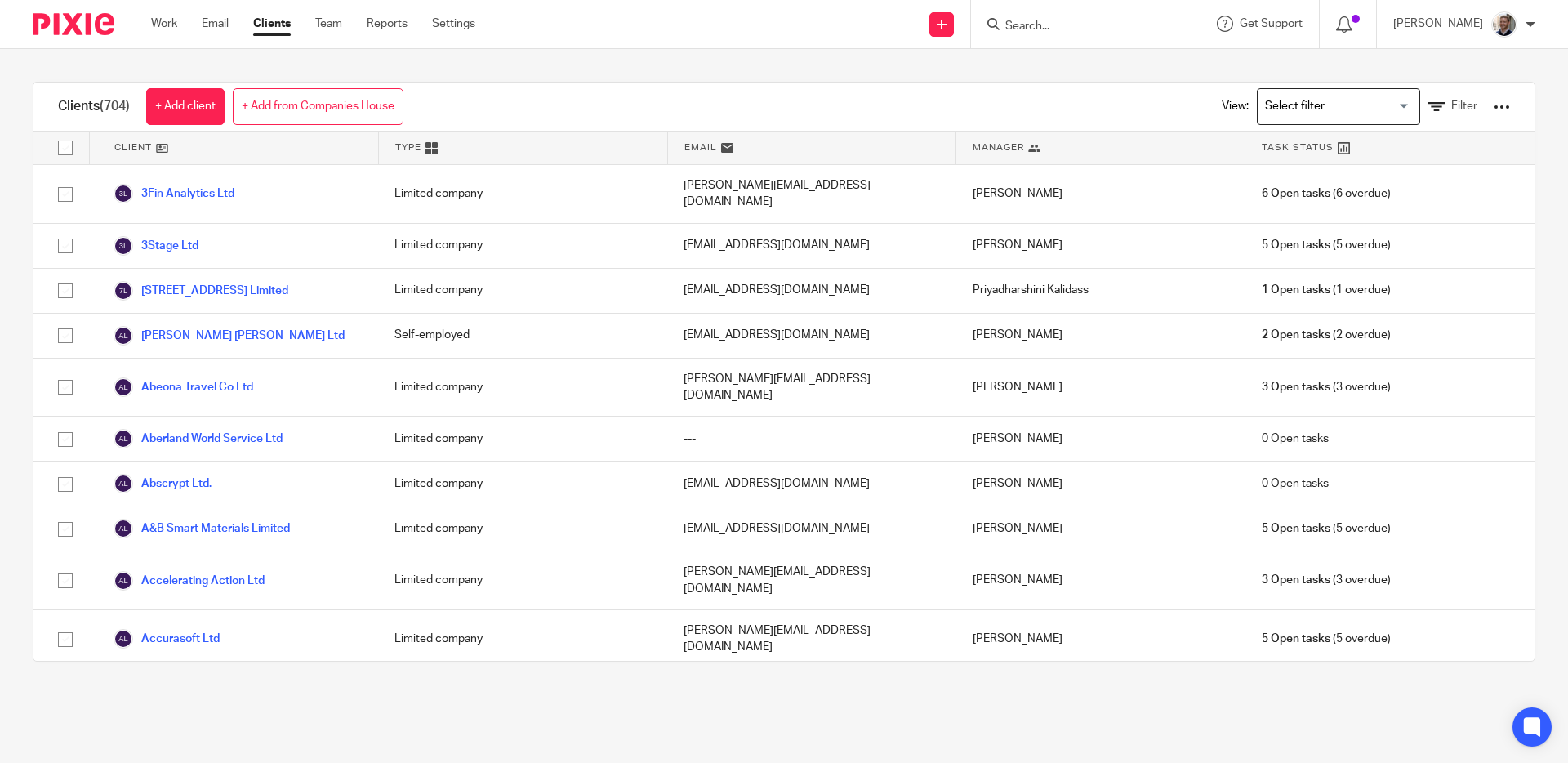
click at [1116, 26] on input "Search" at bounding box center [1077, 27] width 147 height 15
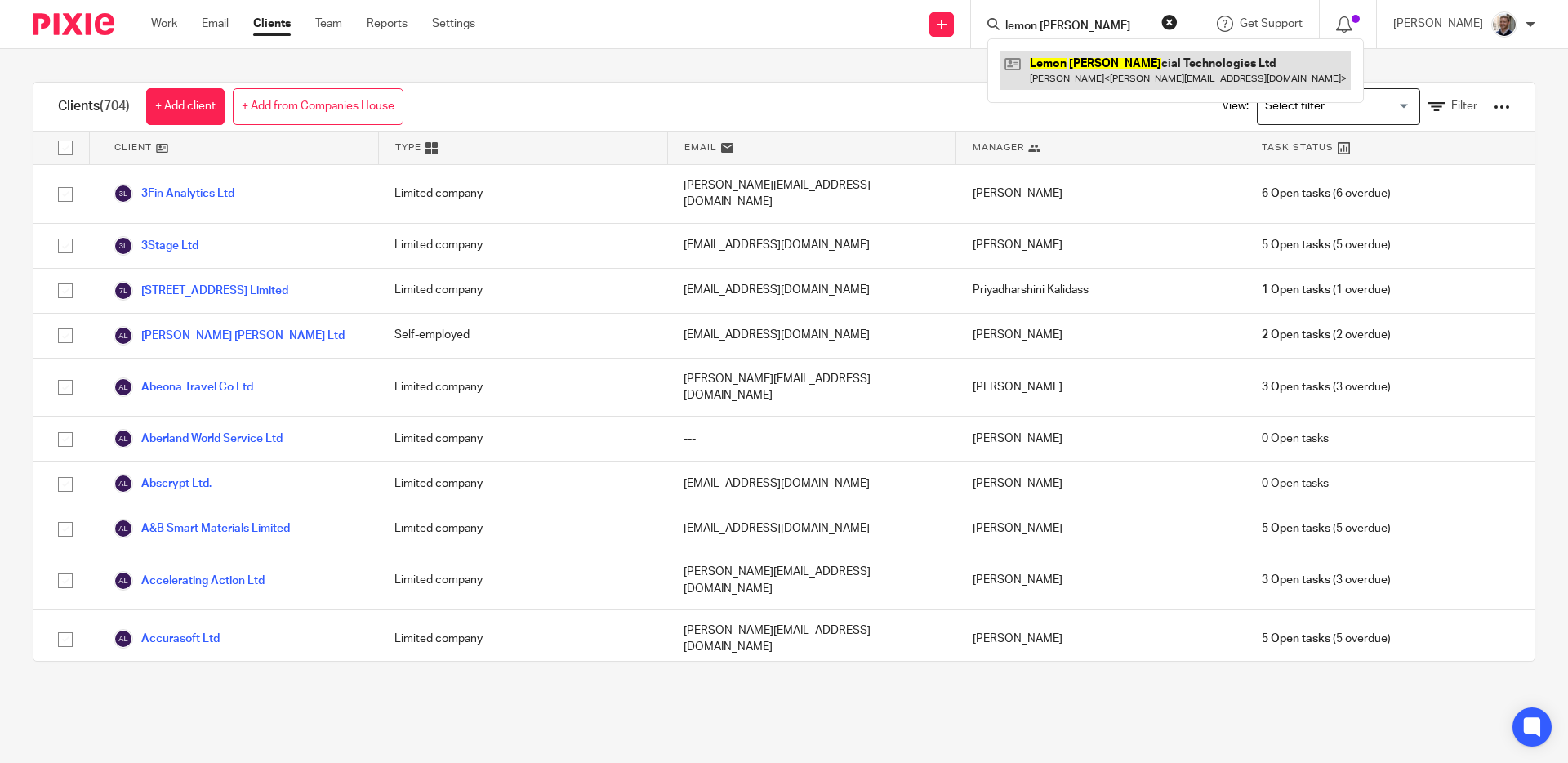
type input "lemon finan"
click at [1117, 69] on link at bounding box center [1175, 70] width 350 height 38
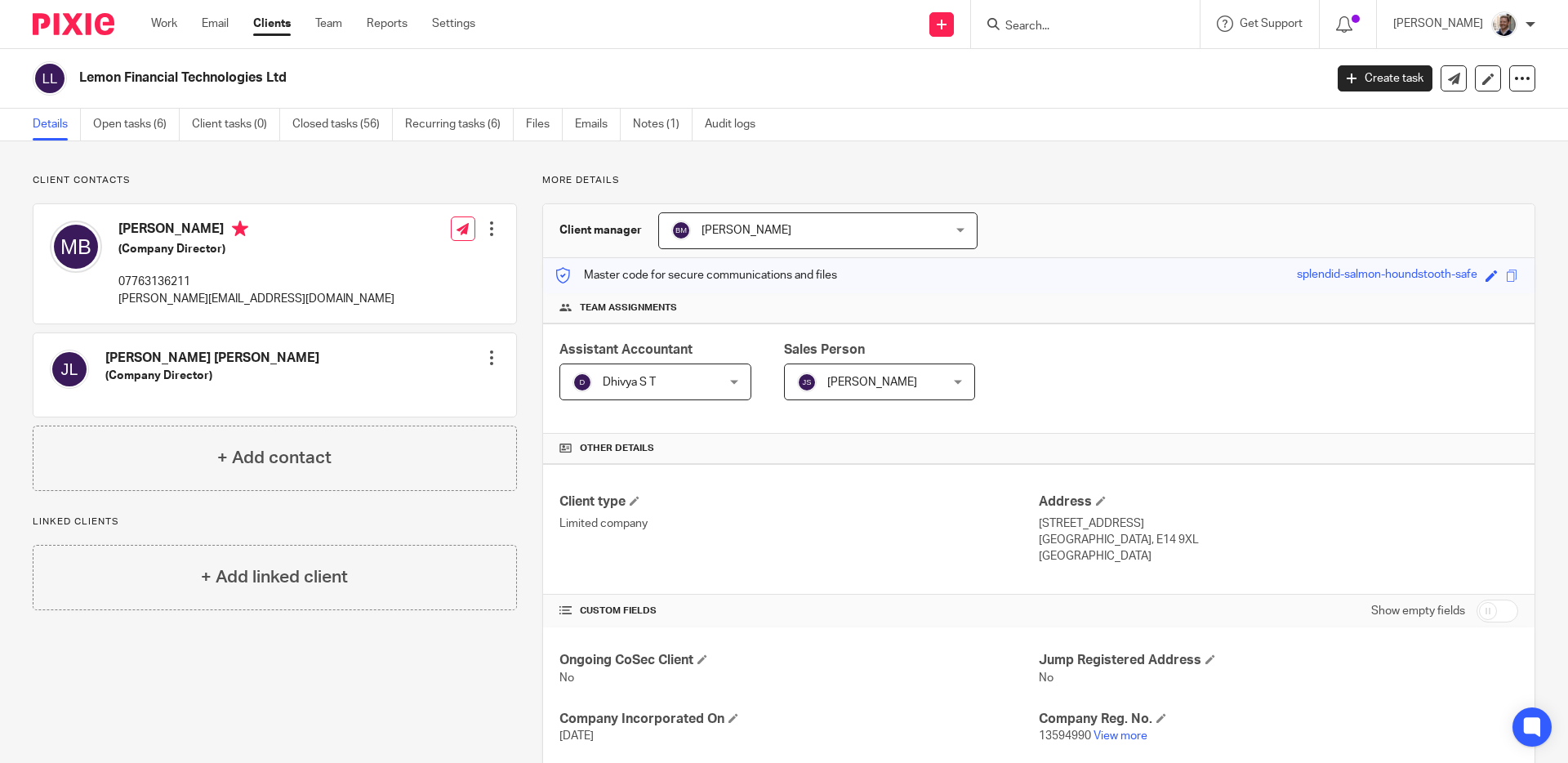
click at [1138, 18] on form at bounding box center [1091, 24] width 174 height 20
click at [1065, 31] on input "Search" at bounding box center [1077, 27] width 147 height 15
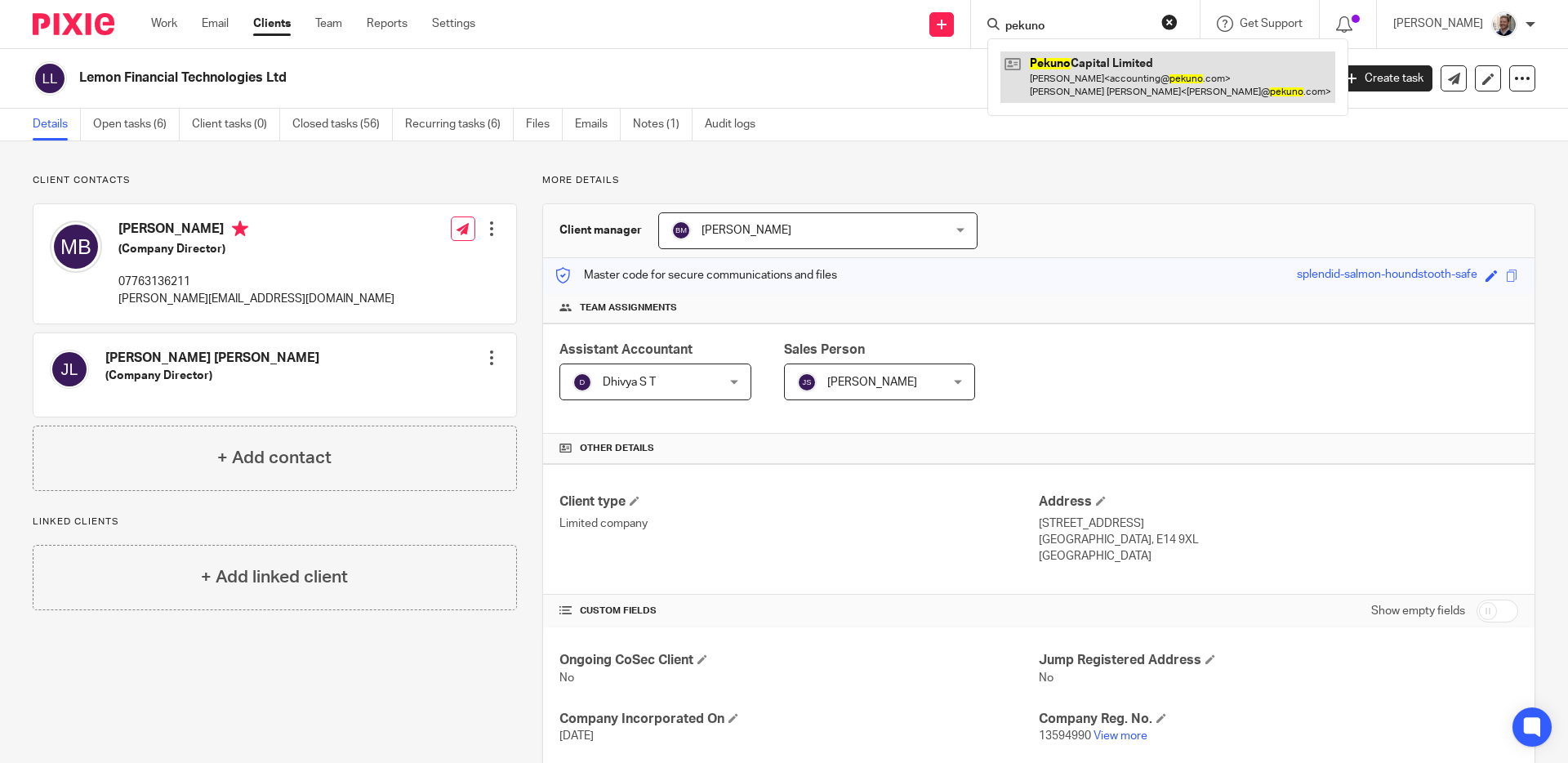
type input "pekuno"
click at [1055, 98] on link at bounding box center [1167, 76] width 335 height 51
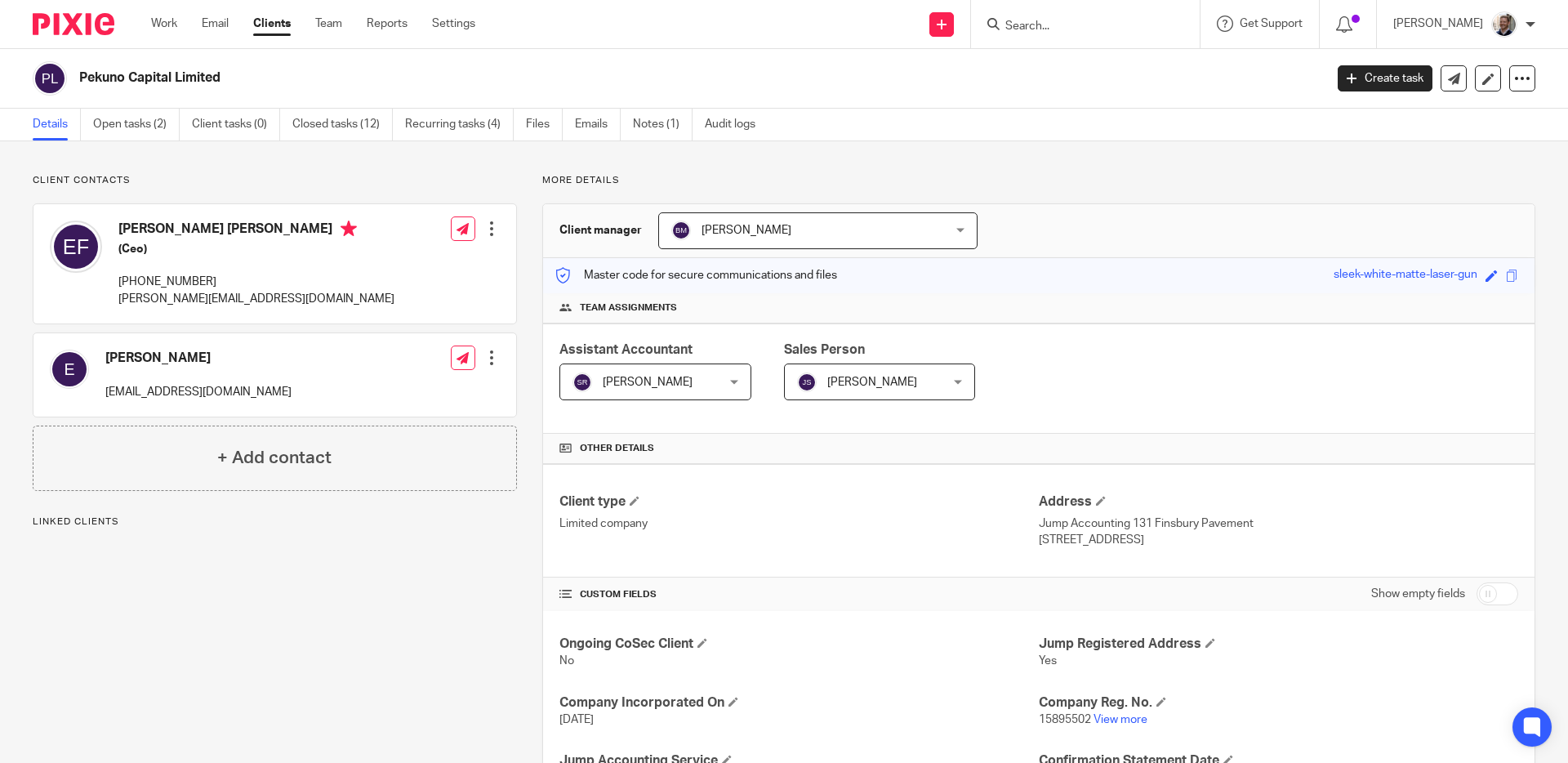
click at [982, 87] on div "Pekuno Capital Limited" at bounding box center [672, 77] width 1280 height 34
click at [1079, 22] on input "Search" at bounding box center [1077, 27] width 147 height 15
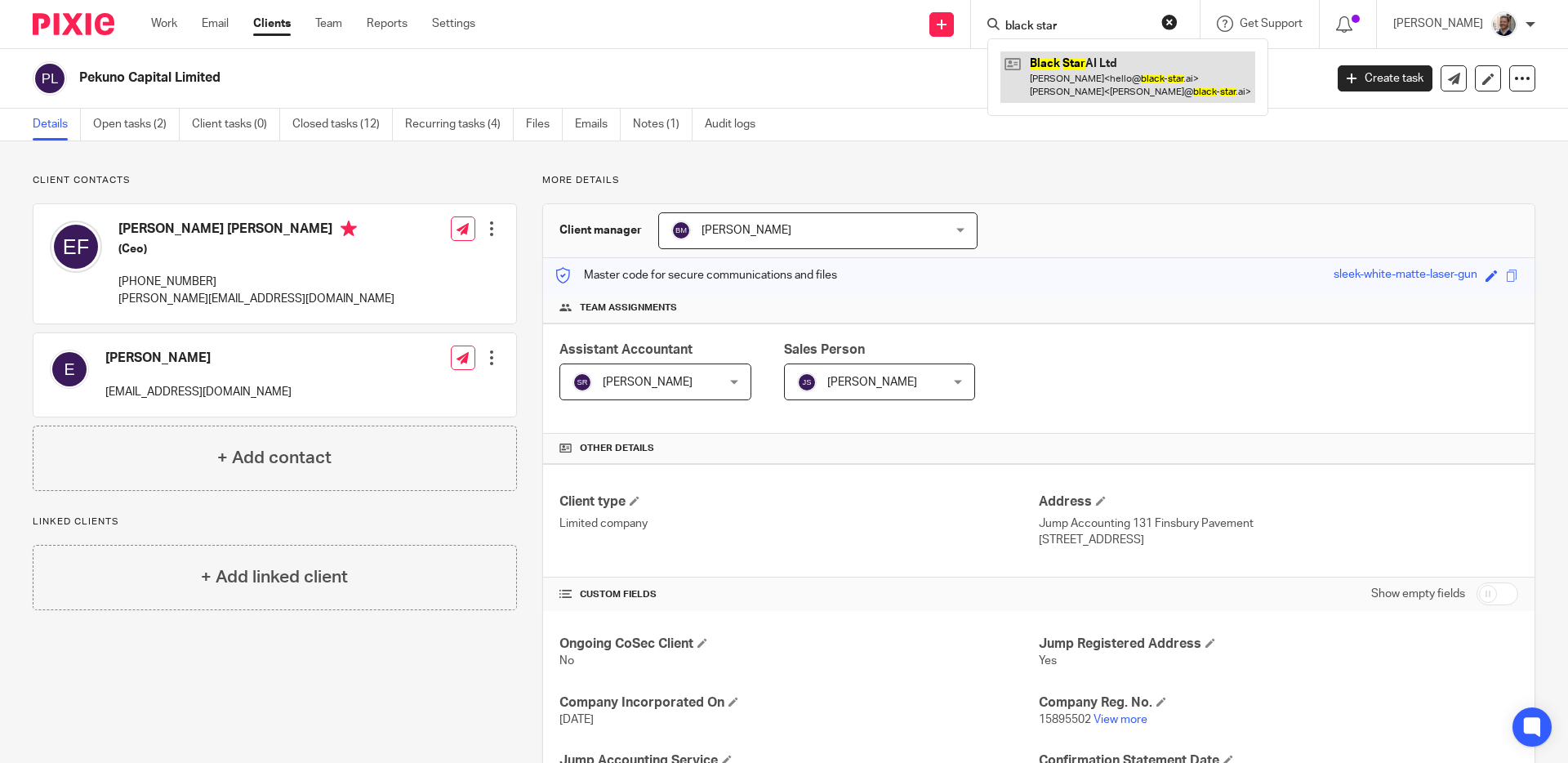
type input "black star"
click at [1087, 65] on link at bounding box center [1127, 76] width 254 height 51
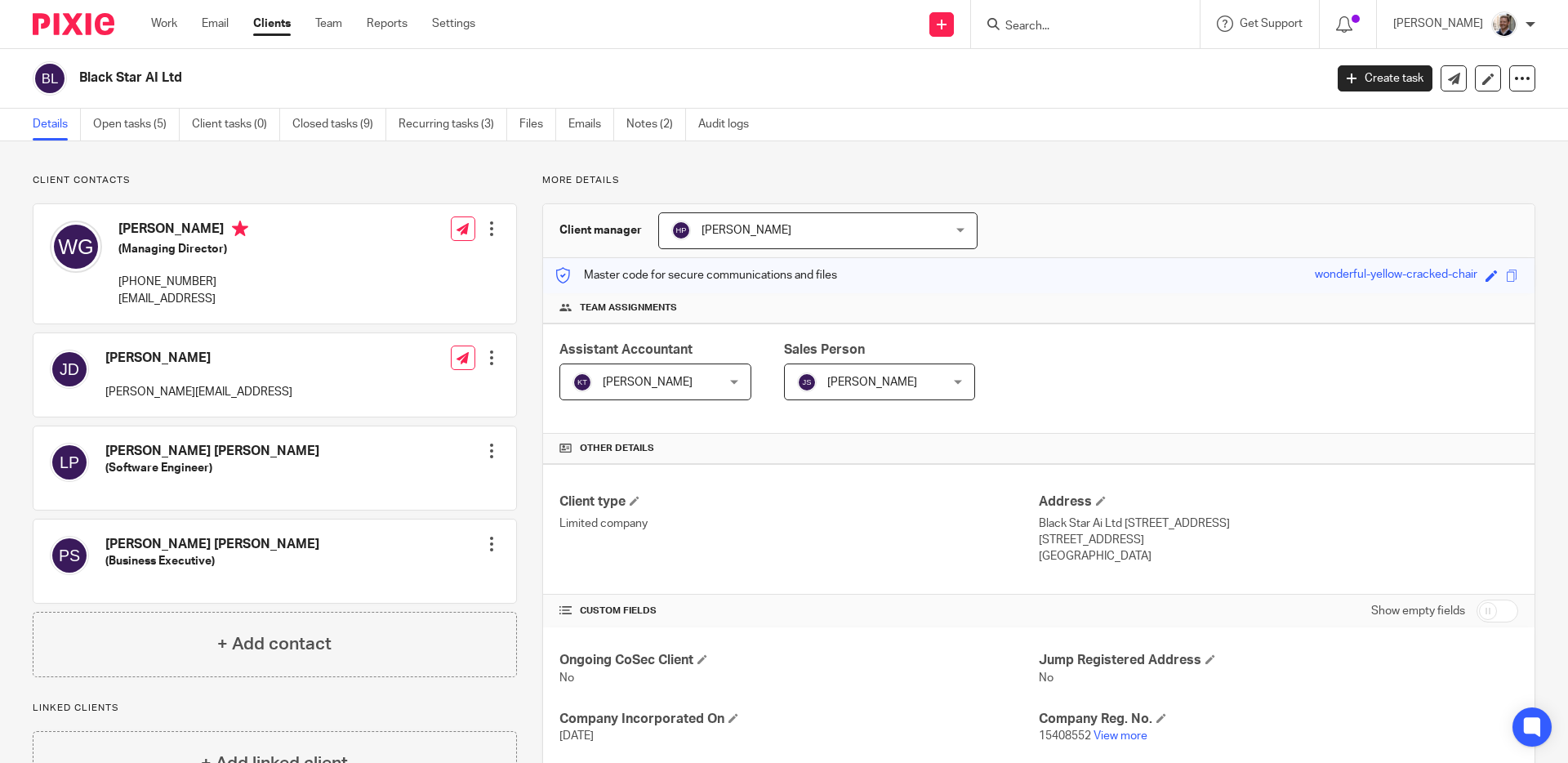
click at [1083, 25] on input "Search" at bounding box center [1077, 27] width 147 height 15
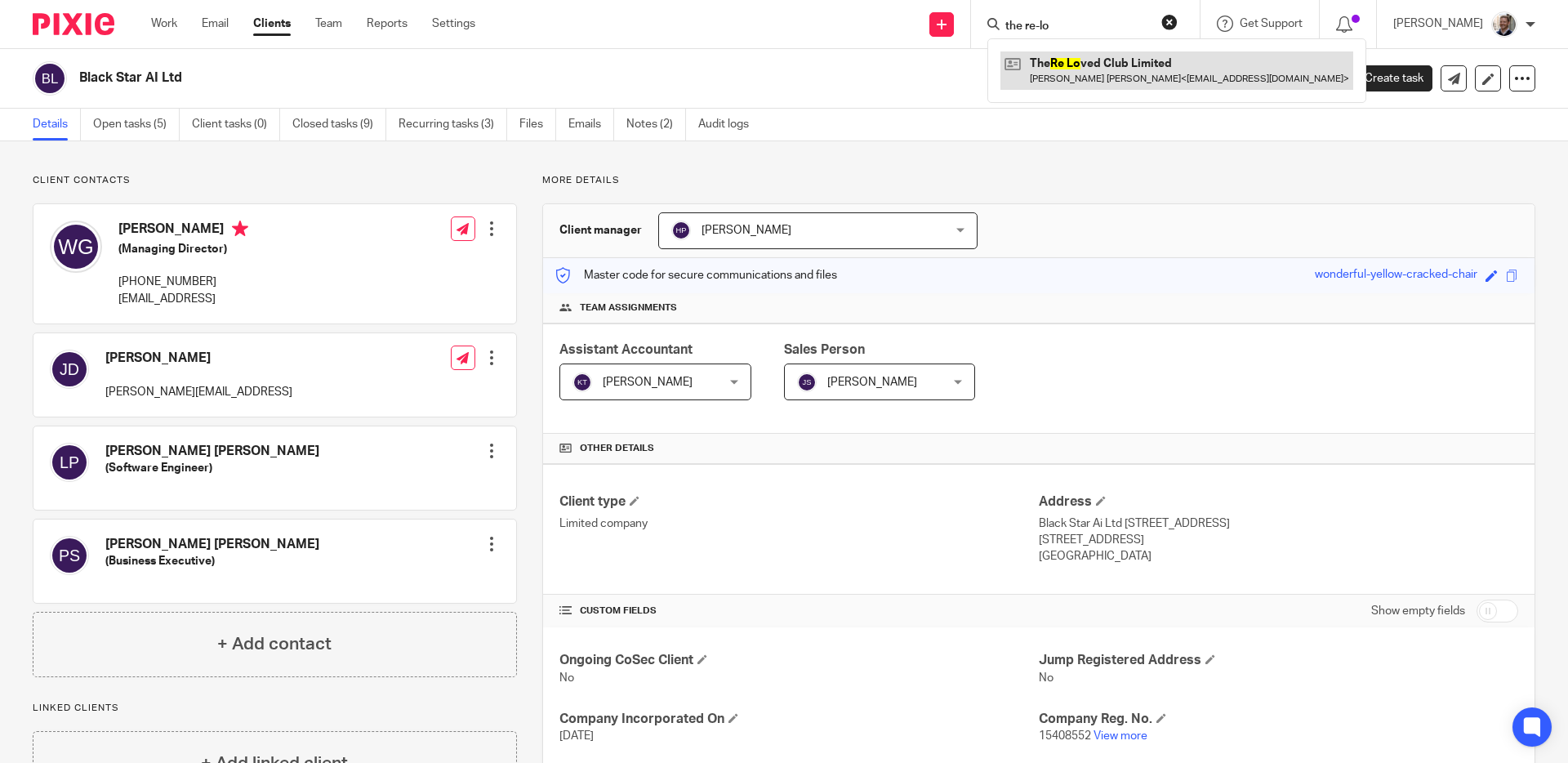
type input "the re-lo"
click at [1171, 71] on link at bounding box center [1176, 70] width 353 height 38
